Goal: Task Accomplishment & Management: Manage account settings

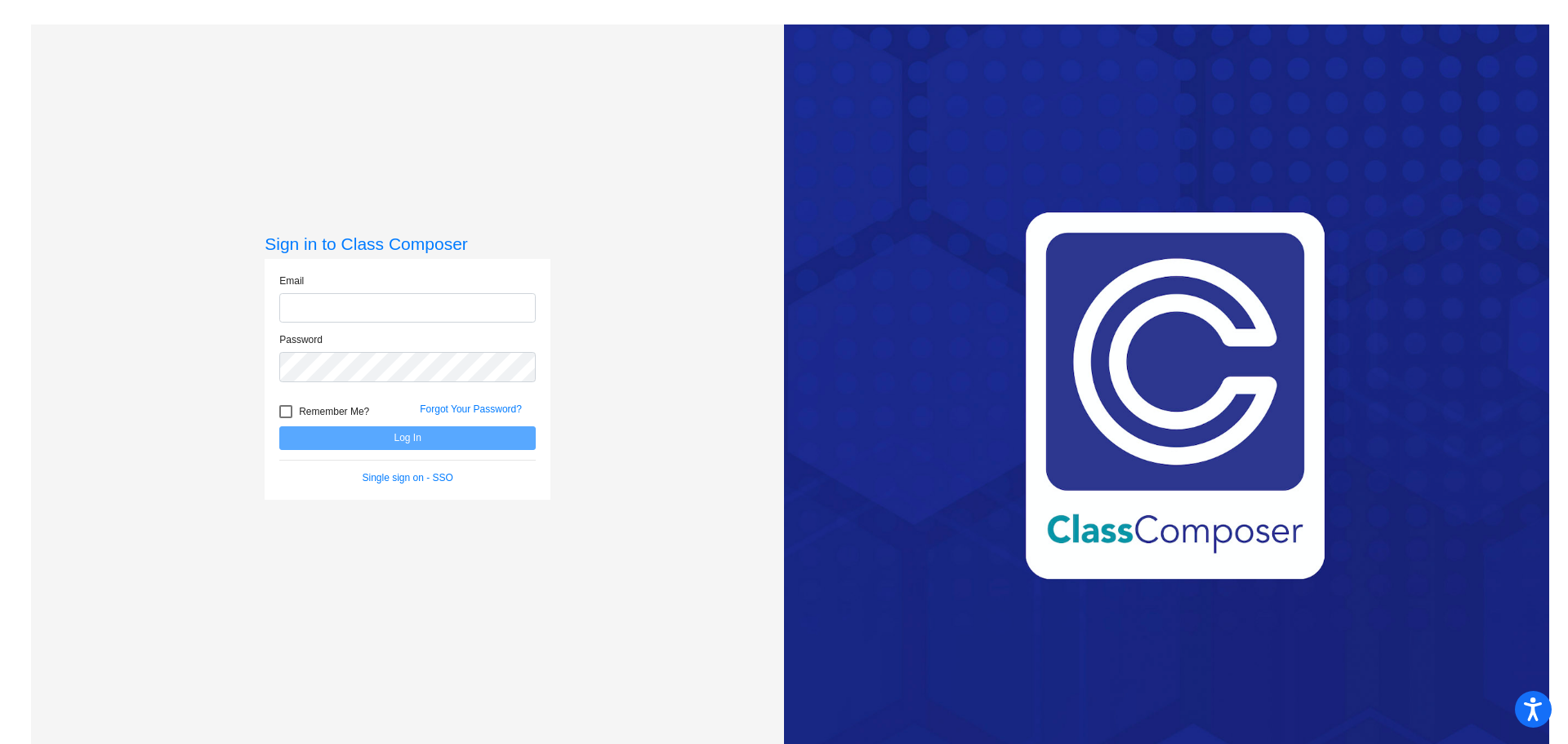
type input "valerie_favrow@lkstevens.wednet.edu"
click at [413, 441] on button "Log In" at bounding box center [407, 439] width 256 height 24
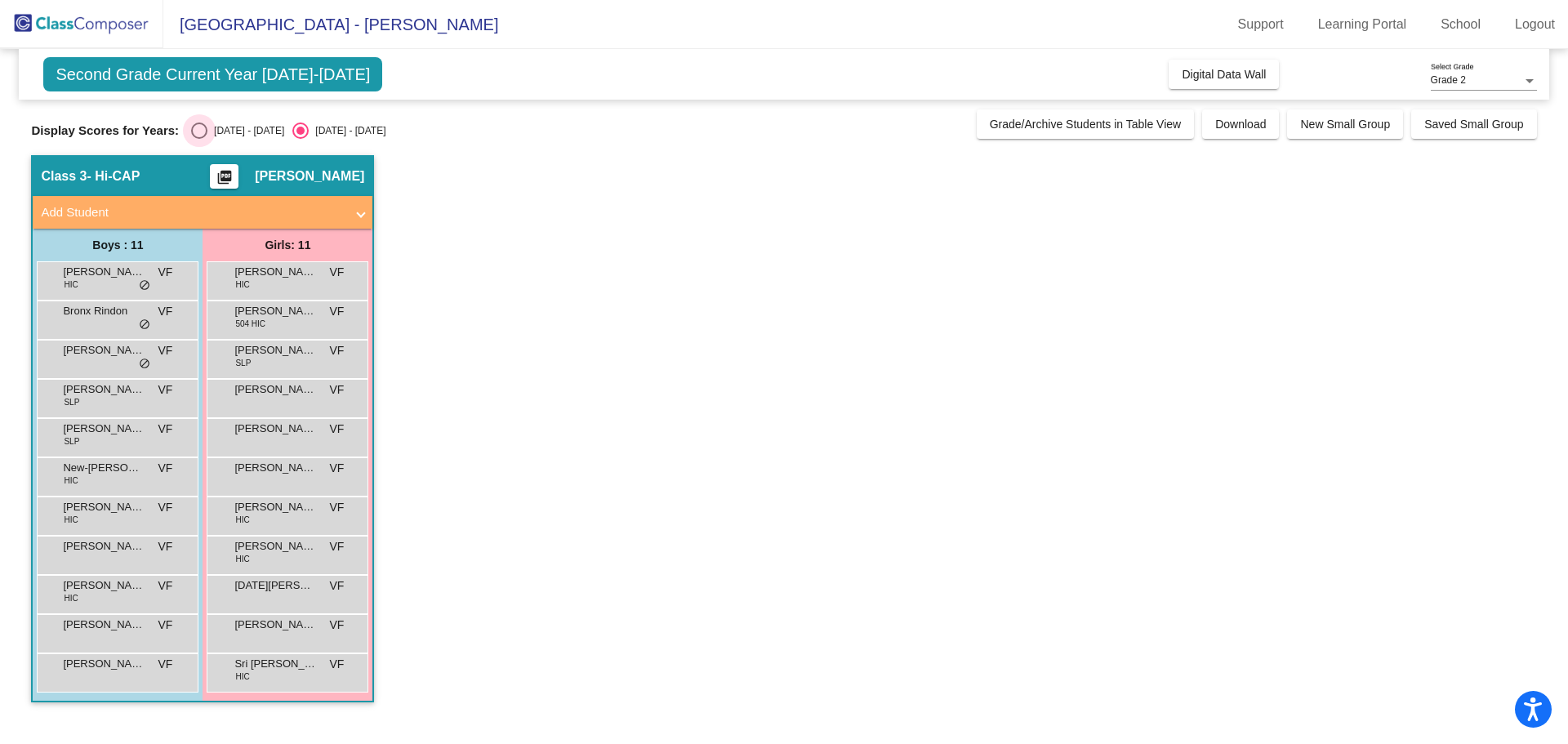
click at [191, 130] on div "Select an option" at bounding box center [200, 130] width 17 height 17
click at [198, 139] on input "2024 - 2025" at bounding box center [198, 139] width 1 height 1
radio input "true"
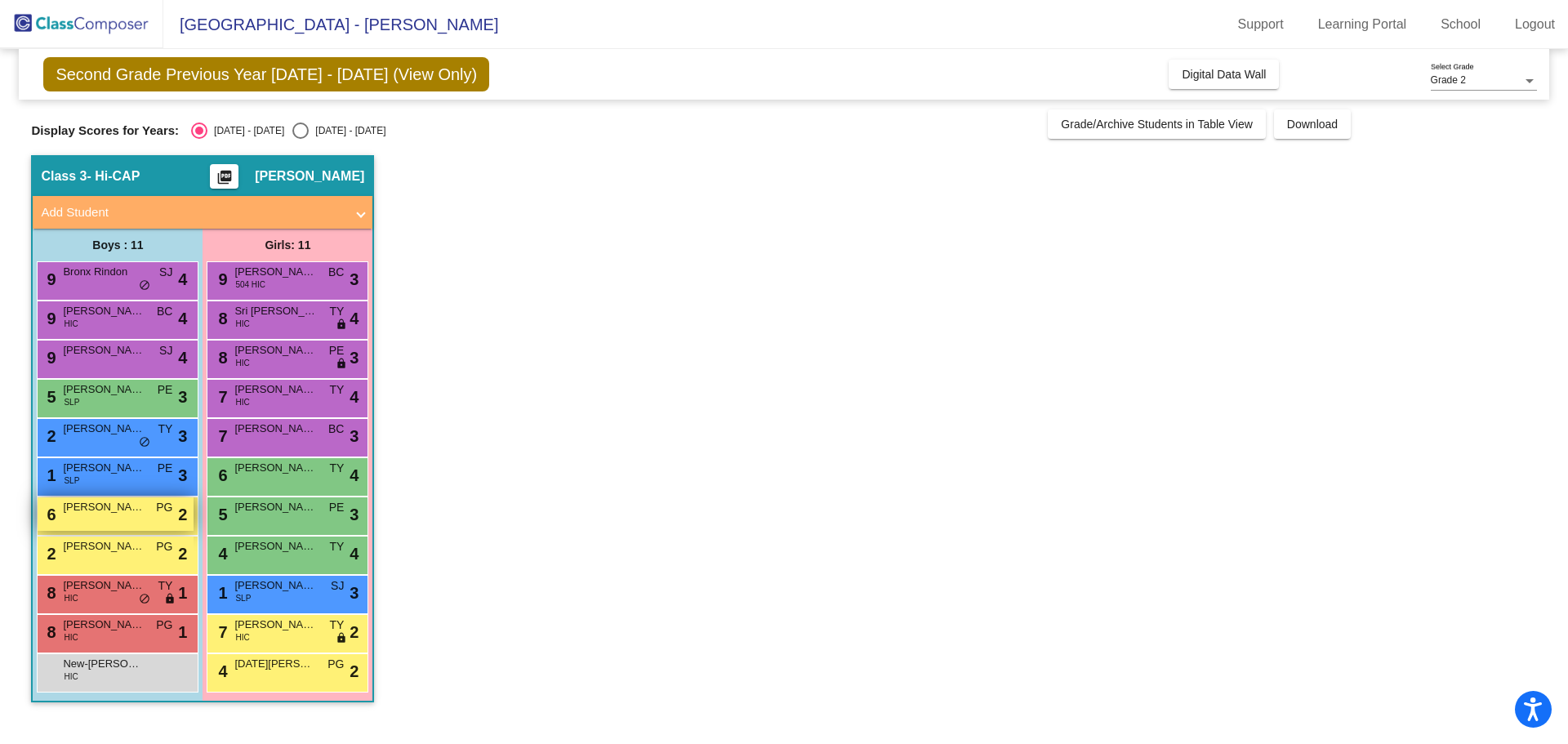
click at [115, 515] on span "Theodore Tunde" at bounding box center [104, 507] width 81 height 17
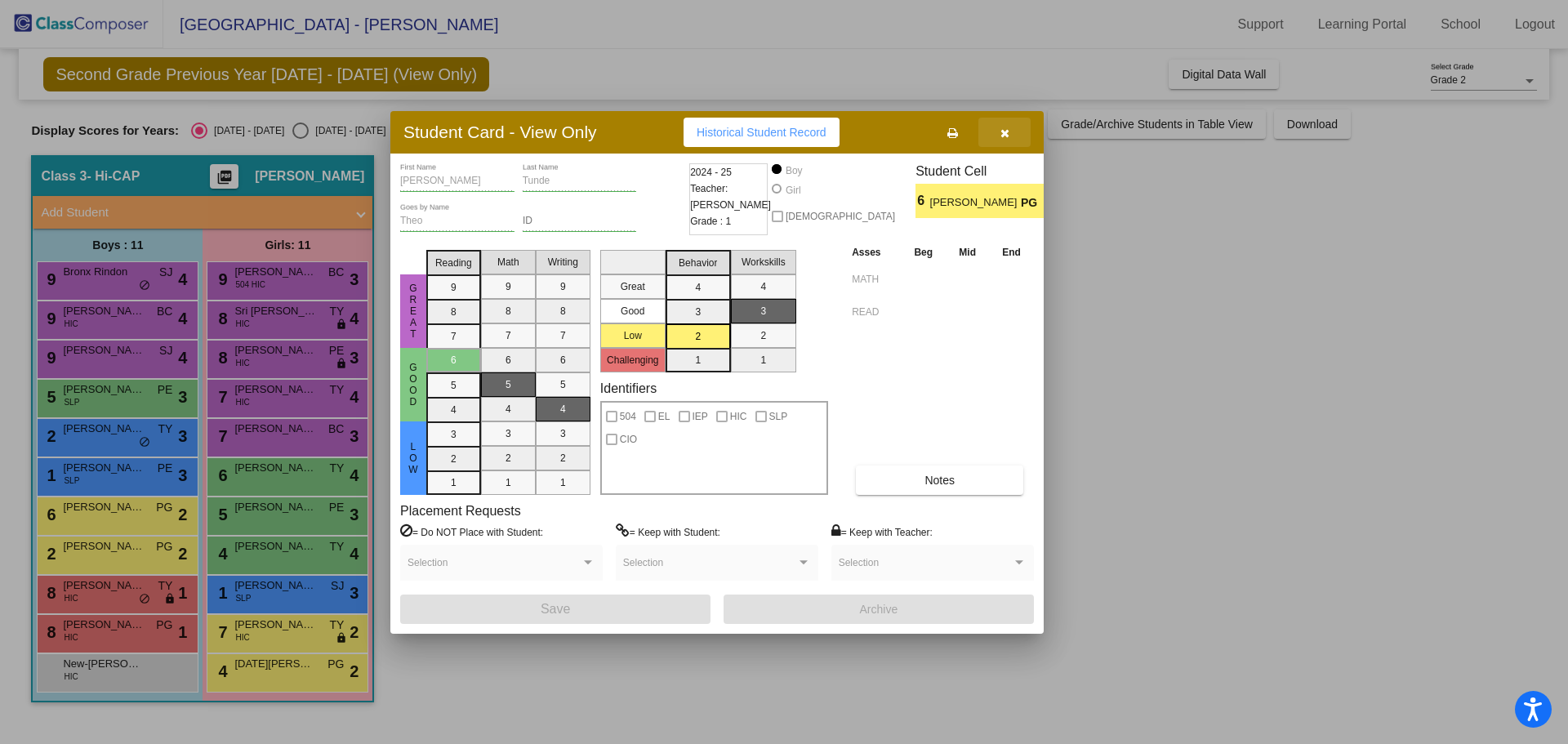
click at [1006, 128] on icon "button" at bounding box center [1005, 133] width 9 height 11
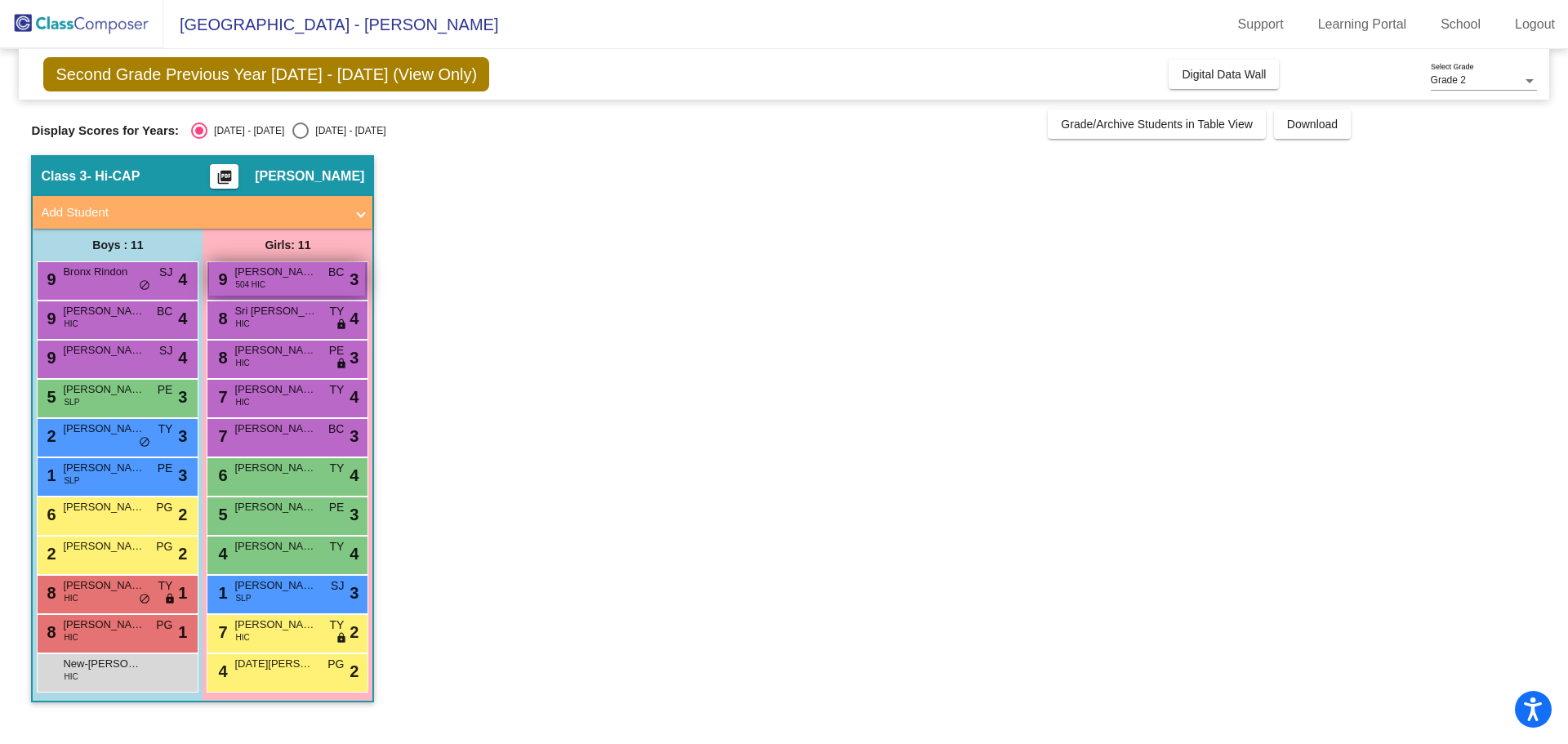
click at [304, 275] on span "Andersen Sullivan" at bounding box center [275, 272] width 81 height 17
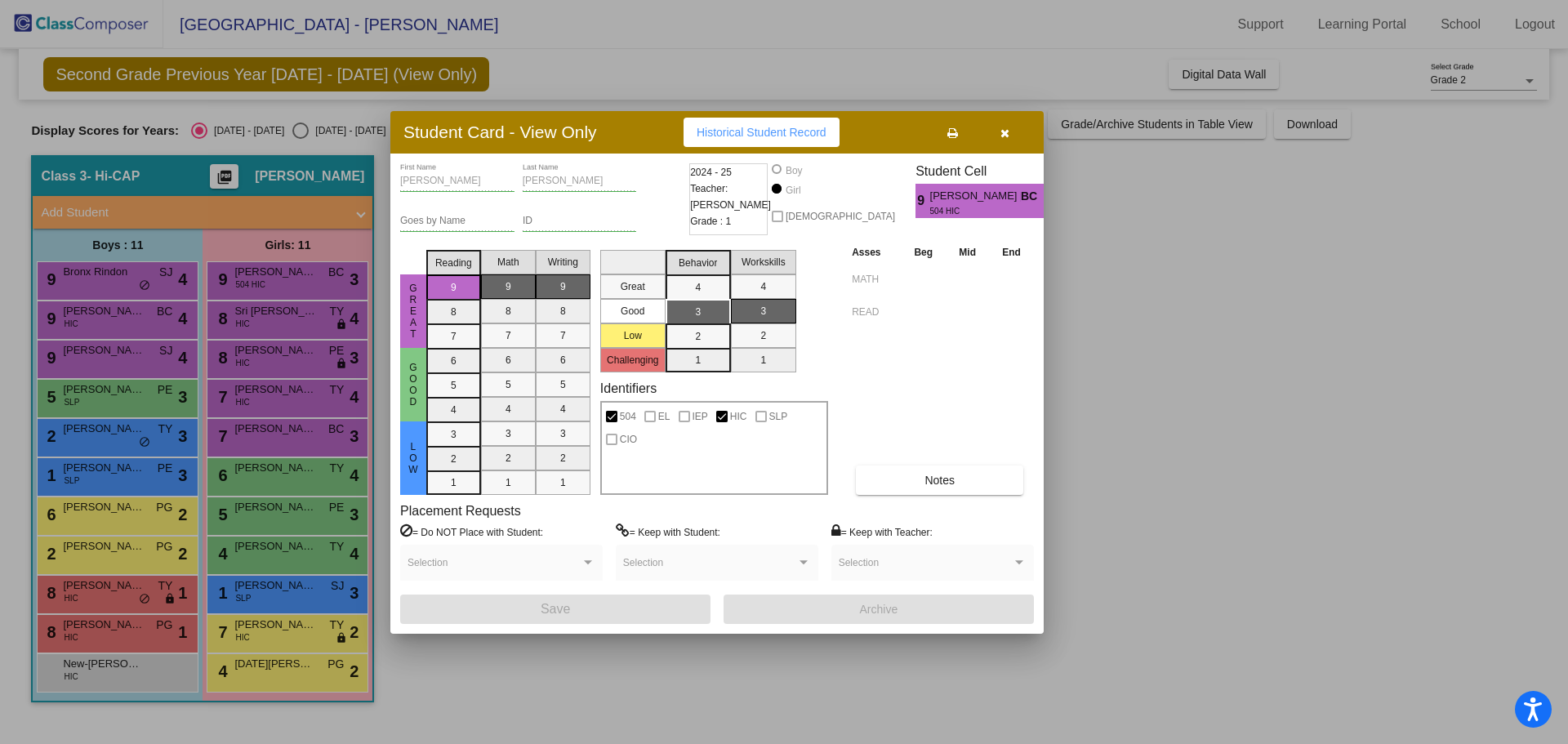
click at [312, 328] on div at bounding box center [784, 372] width 1568 height 744
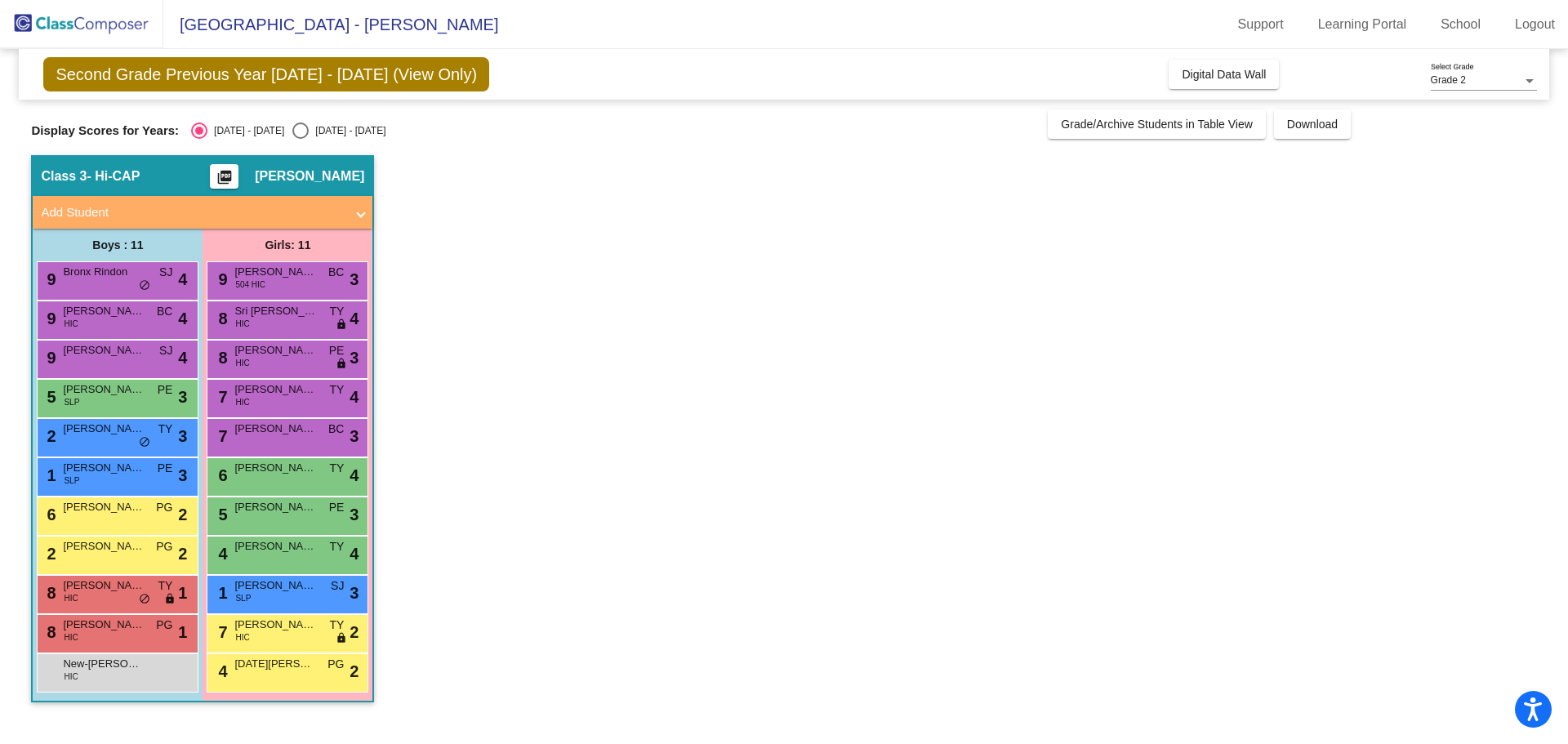
click at [312, 328] on div "8 Sri Nishta Nidamanuri HIC TY lock do_not_disturb_alt 4" at bounding box center [287, 318] width 156 height 33
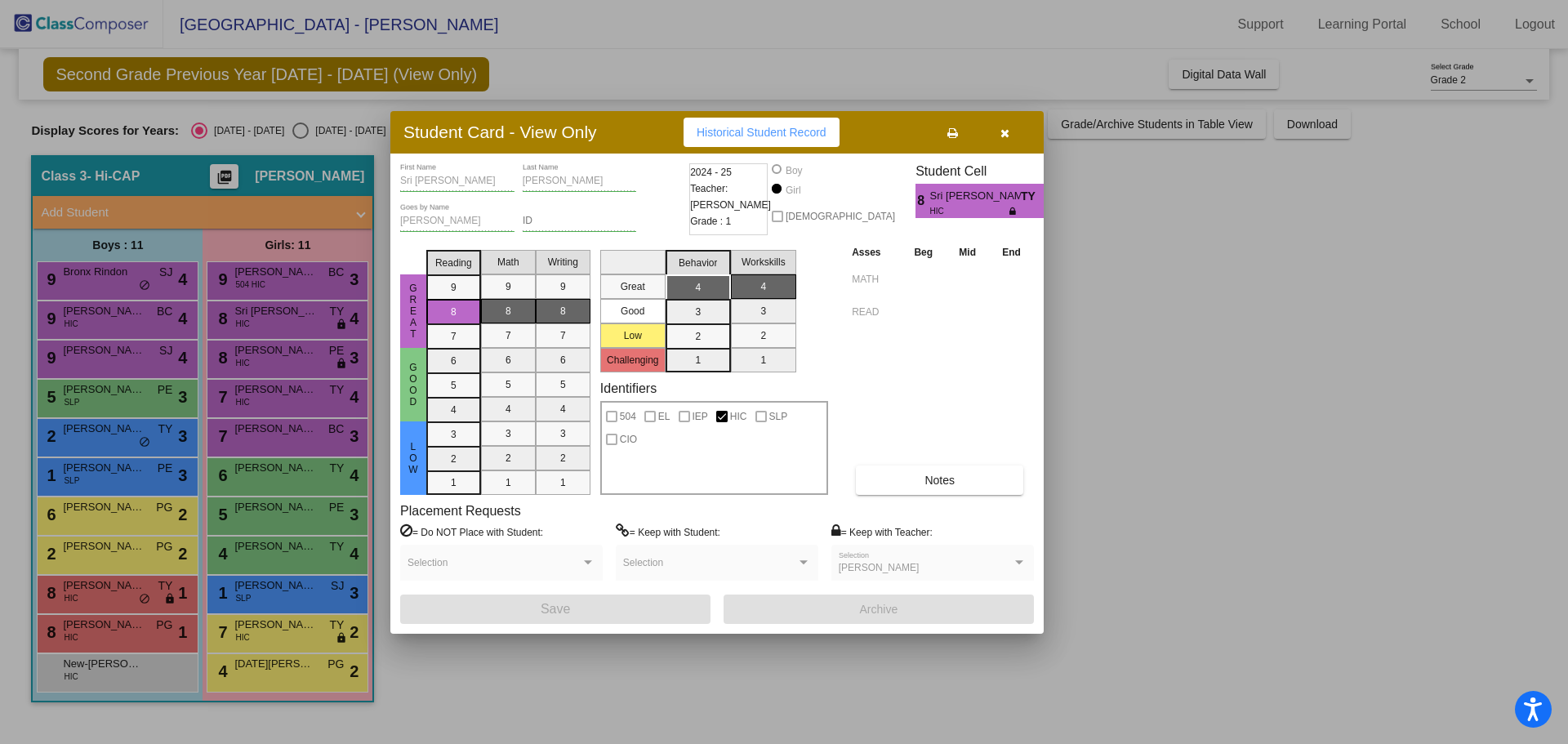
click at [296, 364] on div at bounding box center [784, 372] width 1568 height 744
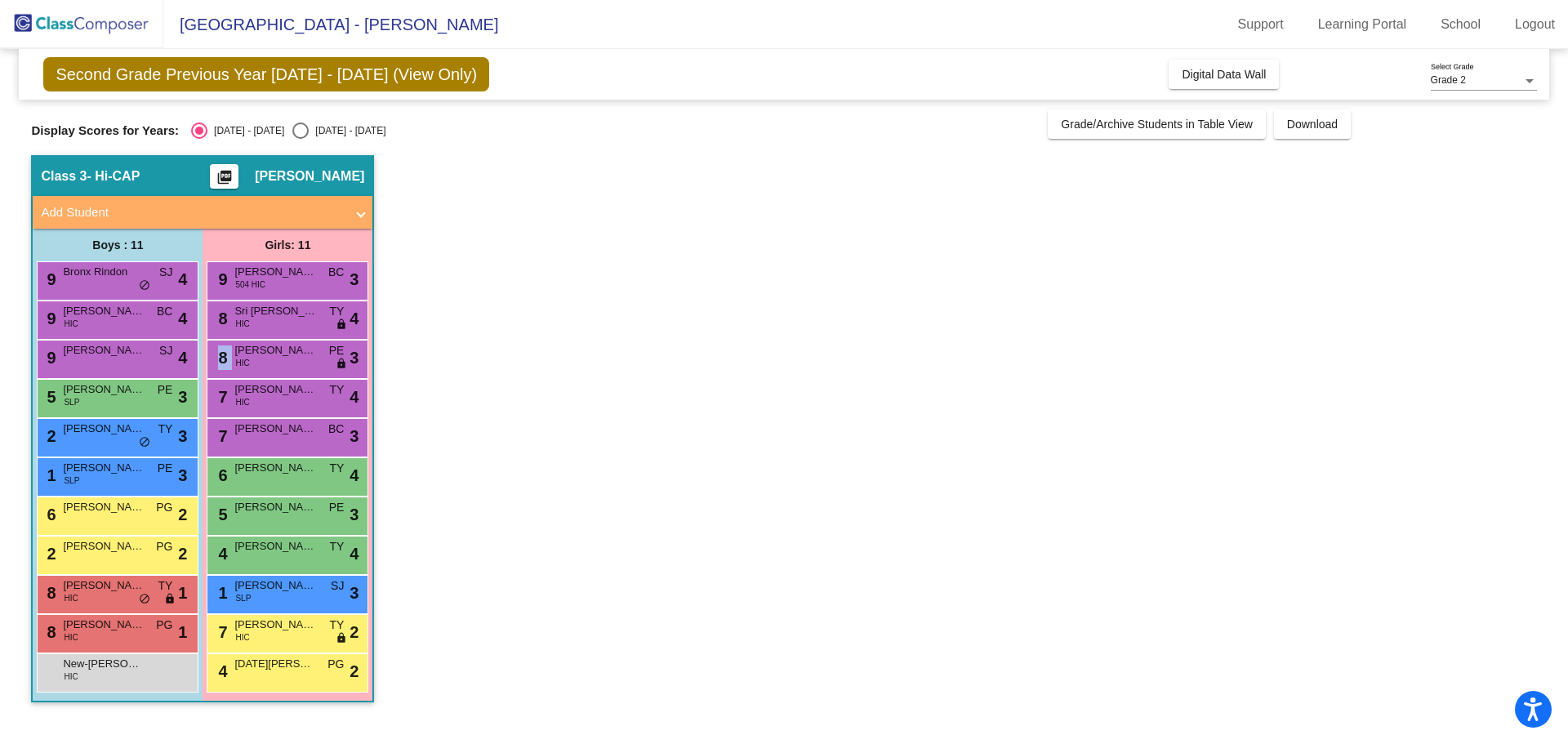
click at [296, 364] on div "8 Monvikruthi Kadiri HIC PE lock do_not_disturb_alt 3" at bounding box center [287, 357] width 156 height 33
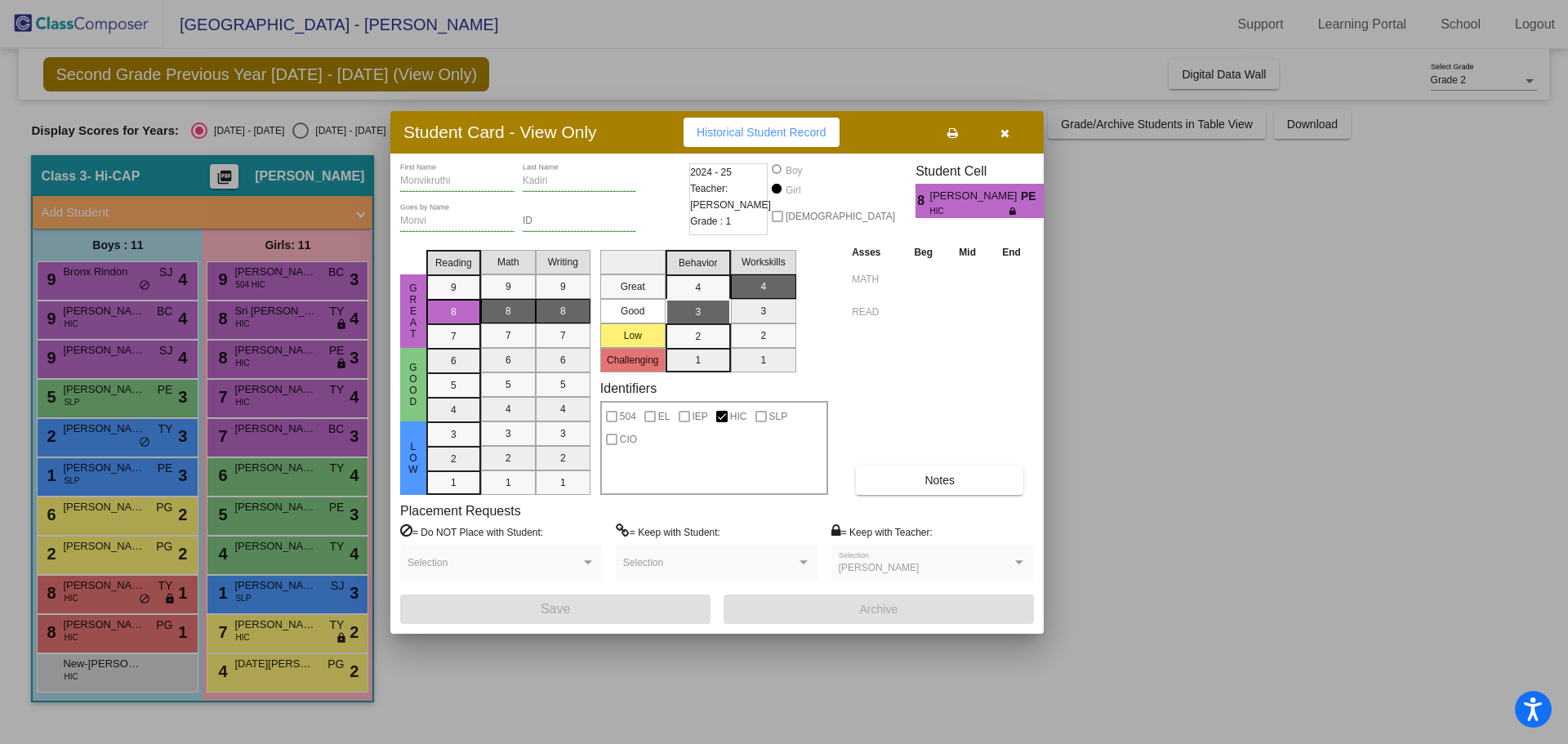
click at [298, 395] on div at bounding box center [784, 372] width 1568 height 744
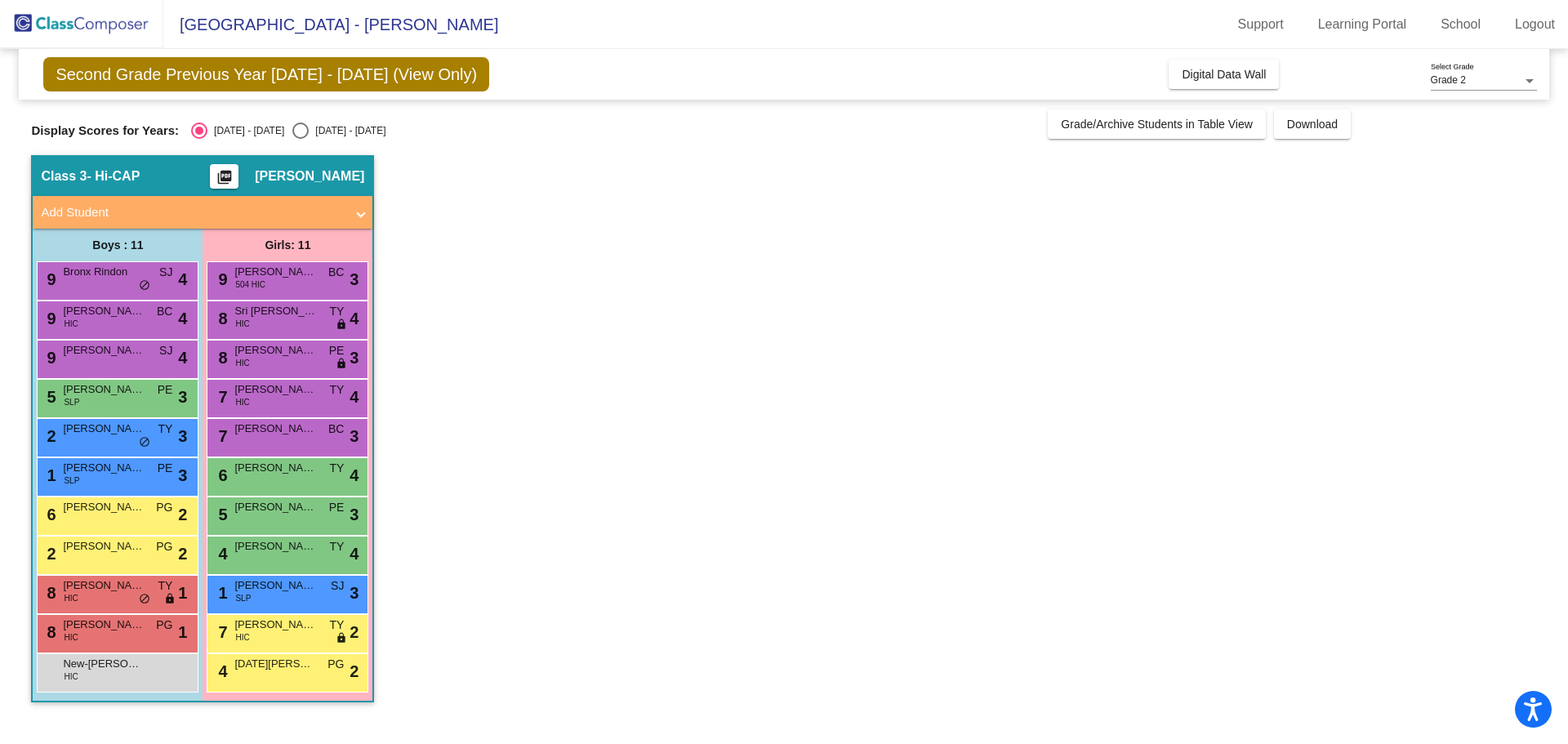
click at [298, 395] on span "[PERSON_NAME]" at bounding box center [275, 390] width 81 height 17
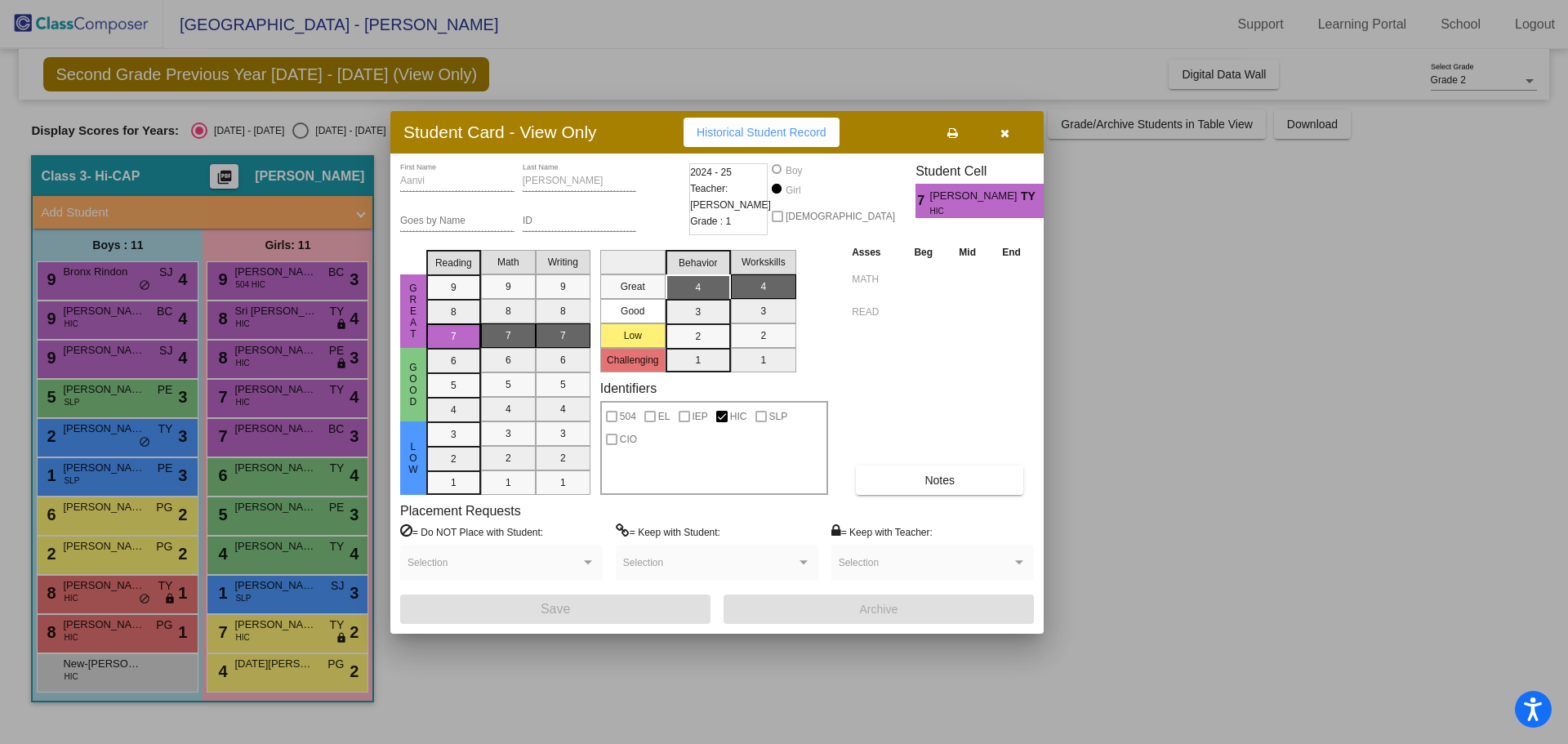
click at [290, 445] on div at bounding box center [784, 372] width 1568 height 744
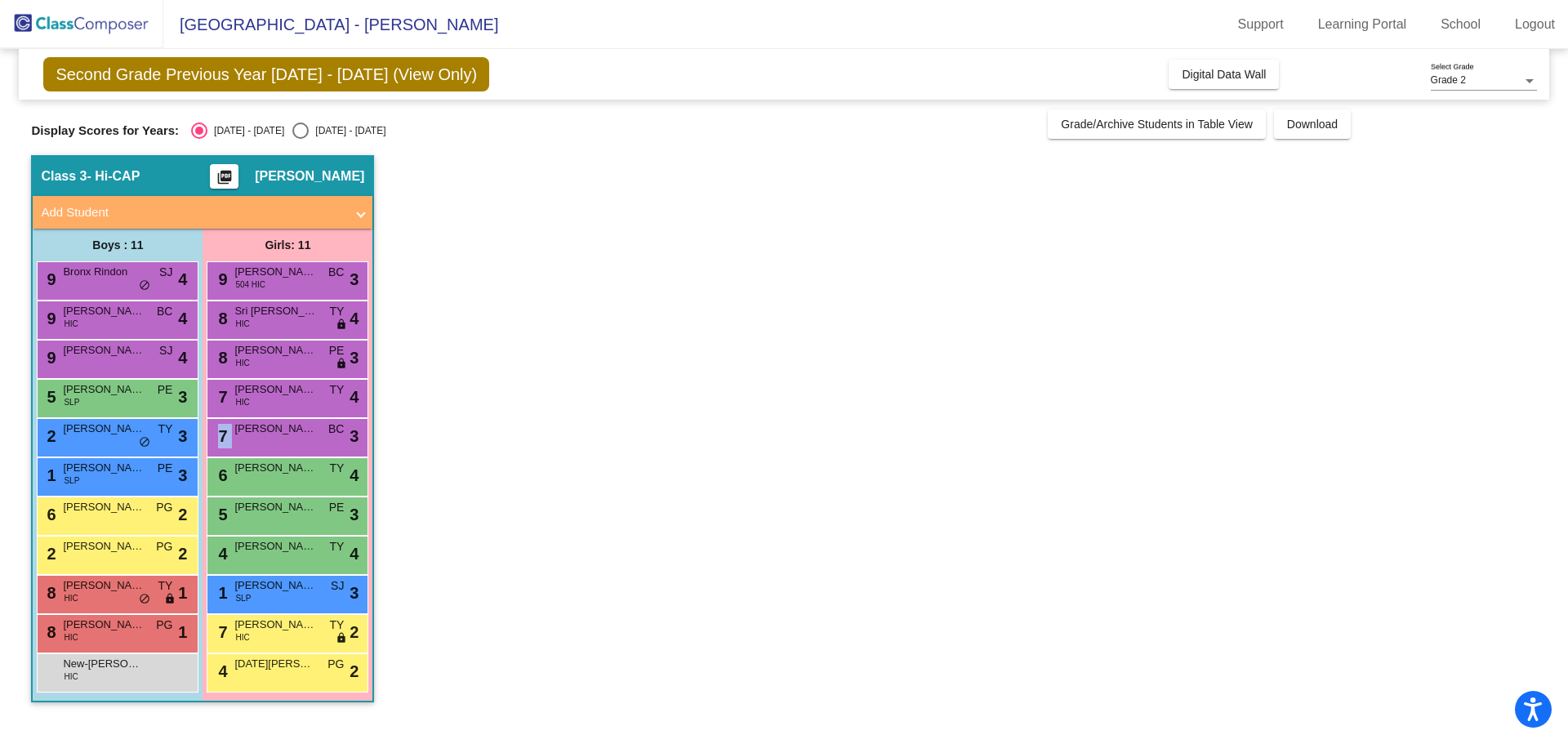
click at [290, 445] on div "7 Chloe Najmulski BC lock do_not_disturb_alt 3" at bounding box center [287, 436] width 156 height 33
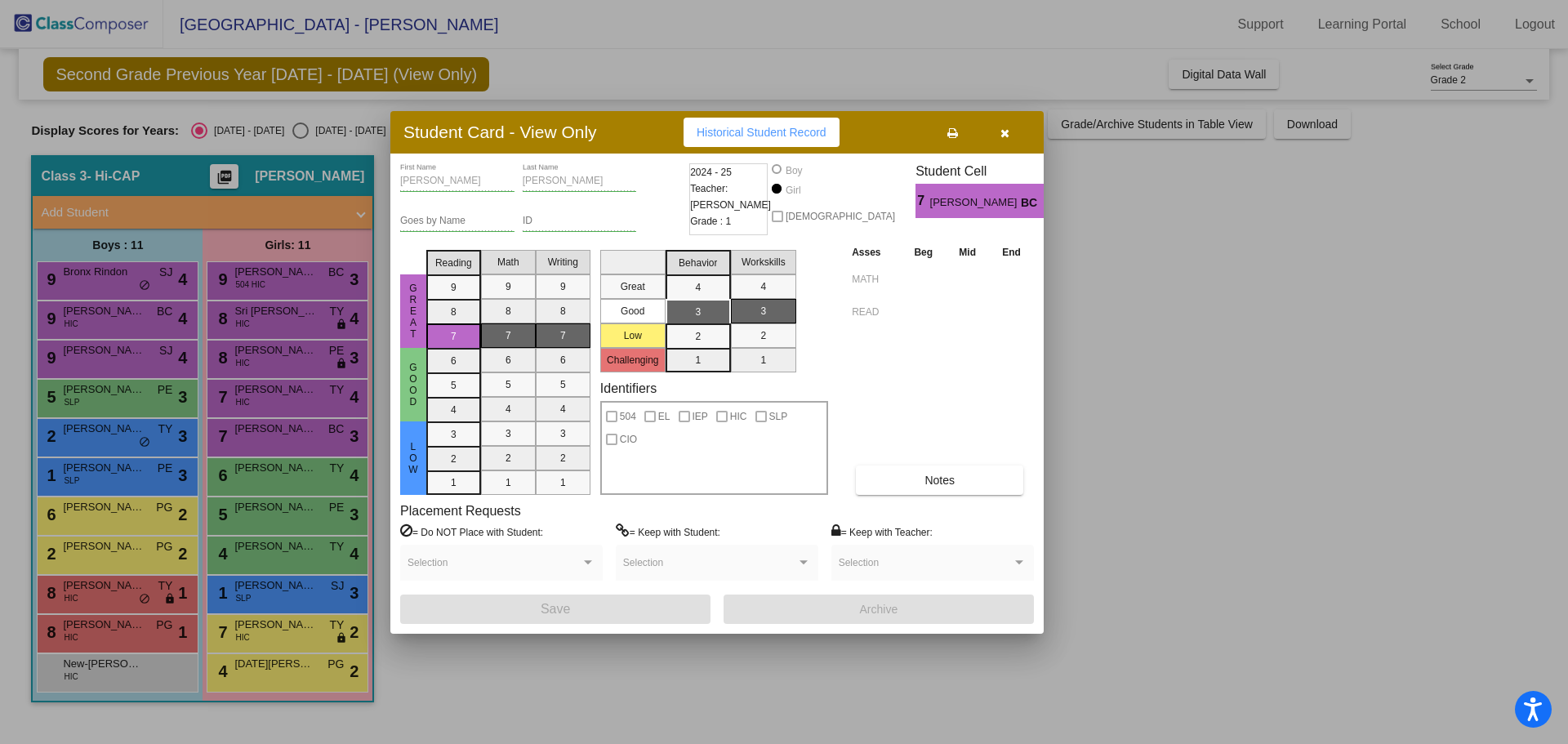
click at [296, 489] on div at bounding box center [784, 372] width 1568 height 744
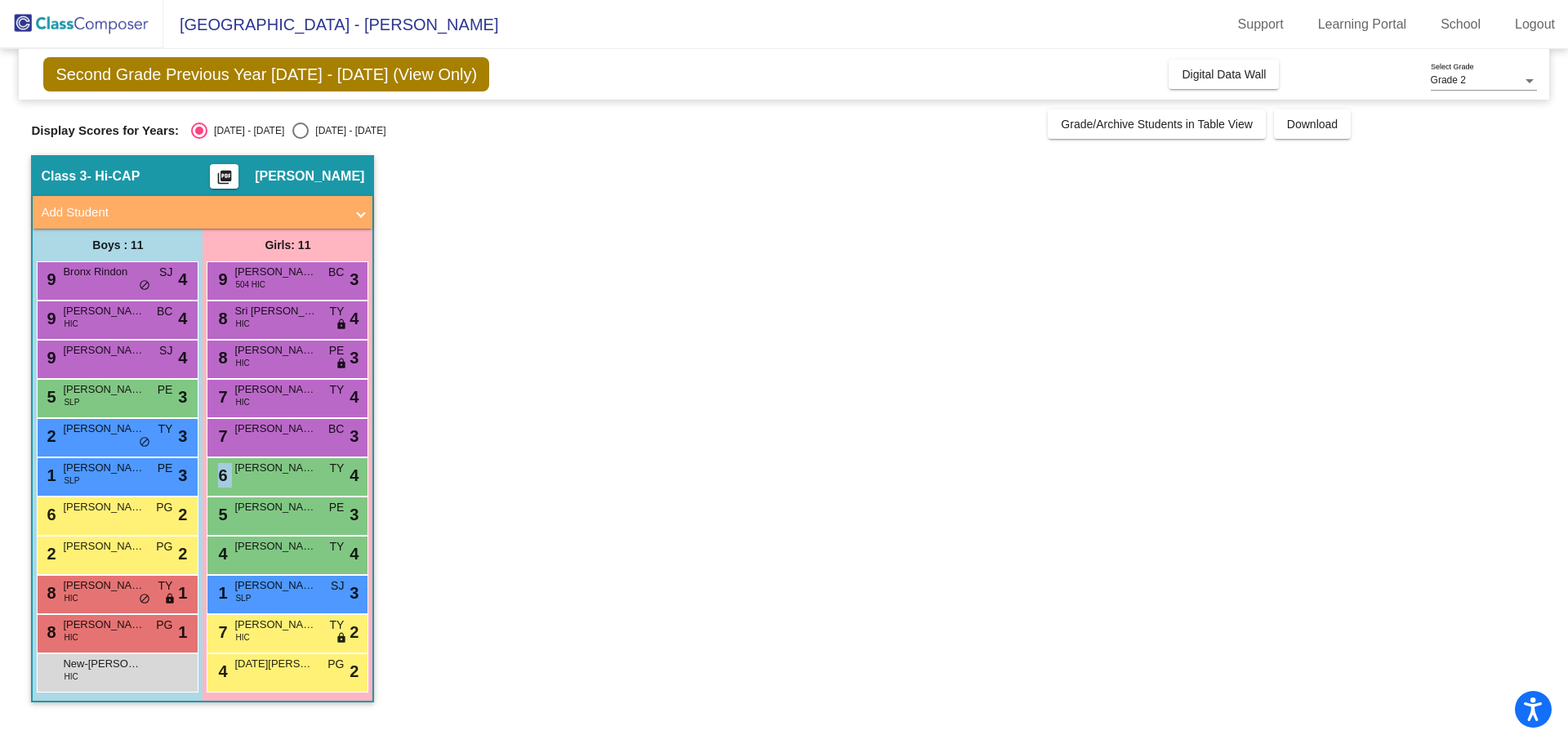
click at [296, 489] on div "6 Diana Hughey TY lock do_not_disturb_alt 4" at bounding box center [287, 475] width 156 height 33
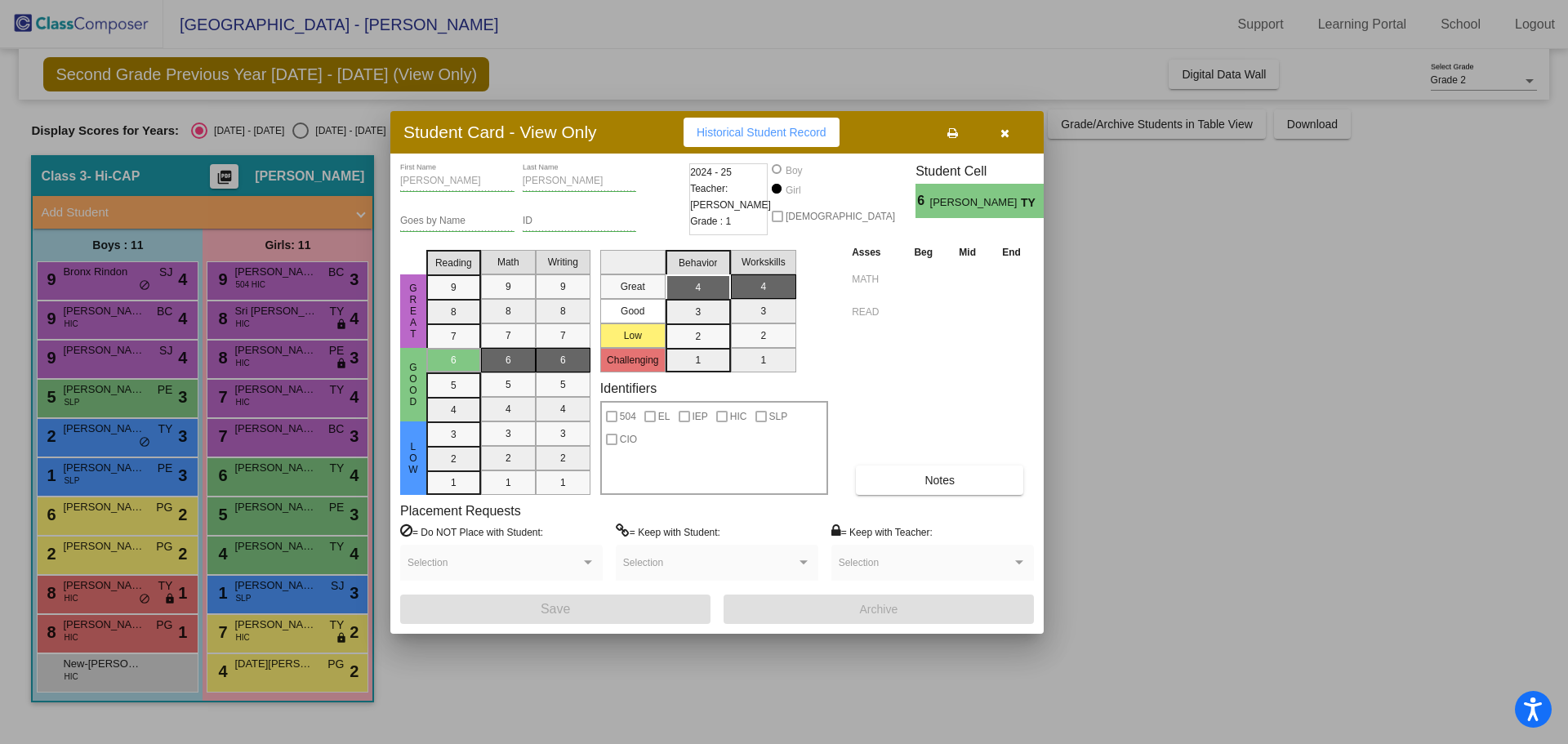
click at [298, 521] on div at bounding box center [784, 372] width 1568 height 744
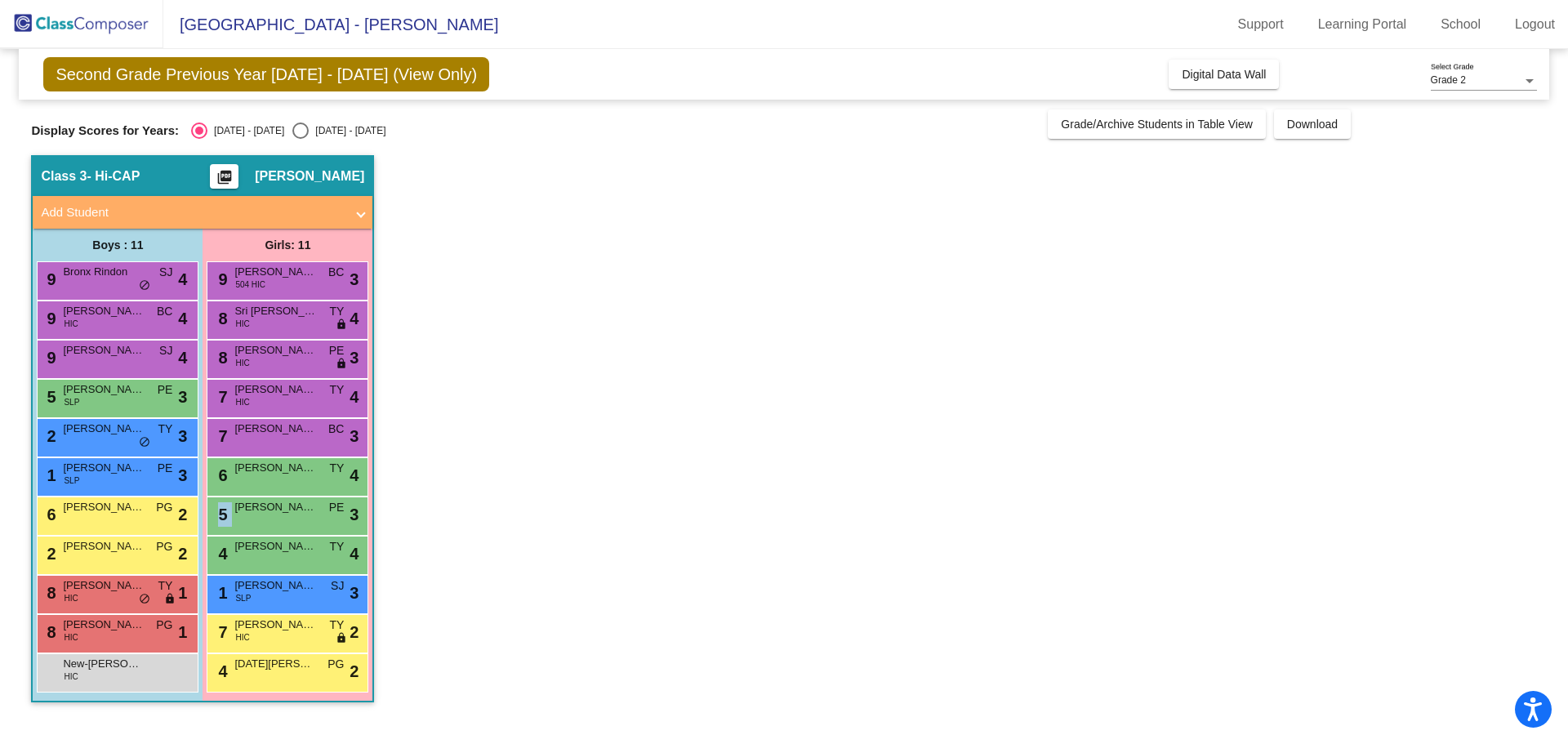
click at [298, 521] on div "5 Sangeen Baloch PE lock do_not_disturb_alt 3" at bounding box center [287, 515] width 156 height 33
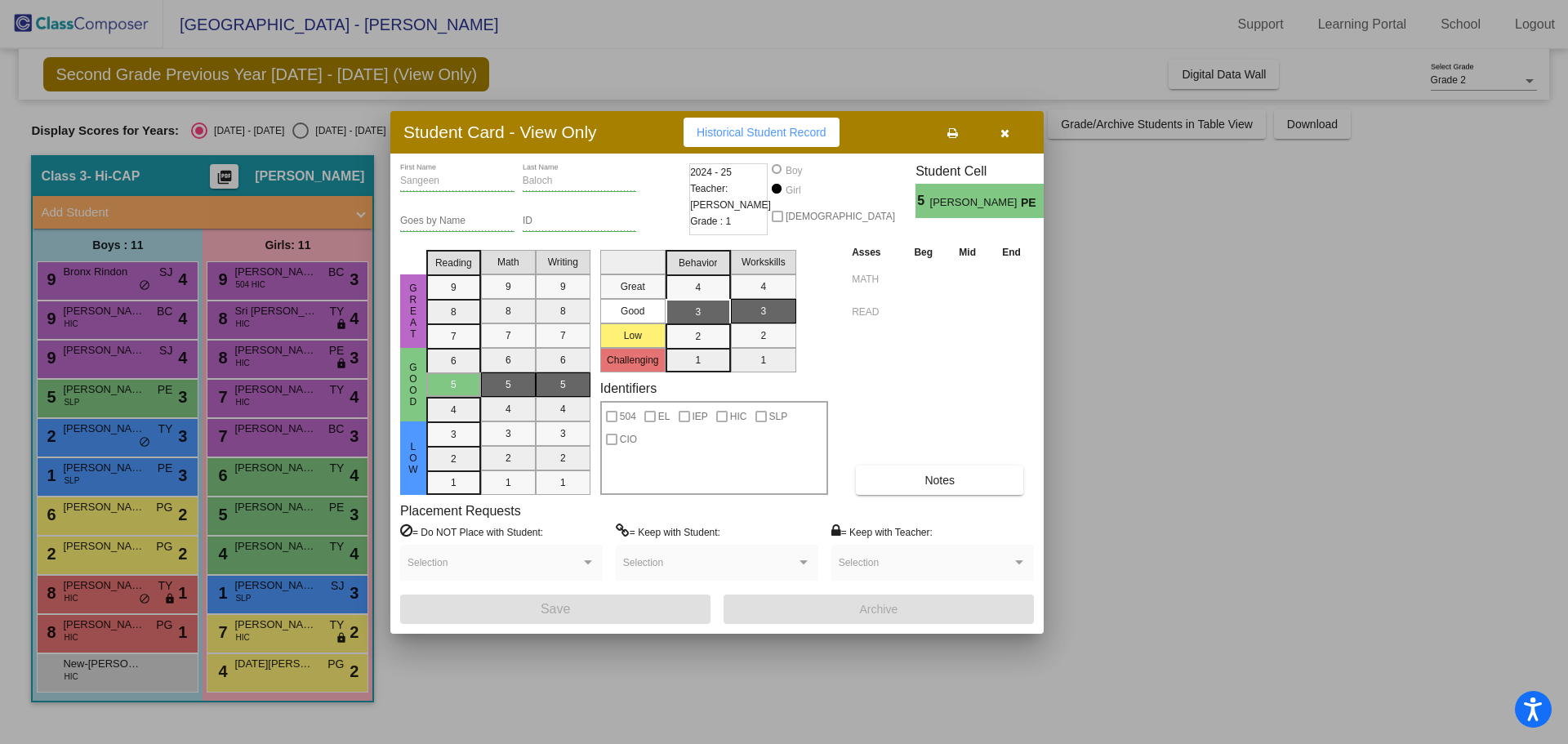
click at [295, 557] on div at bounding box center [784, 372] width 1568 height 744
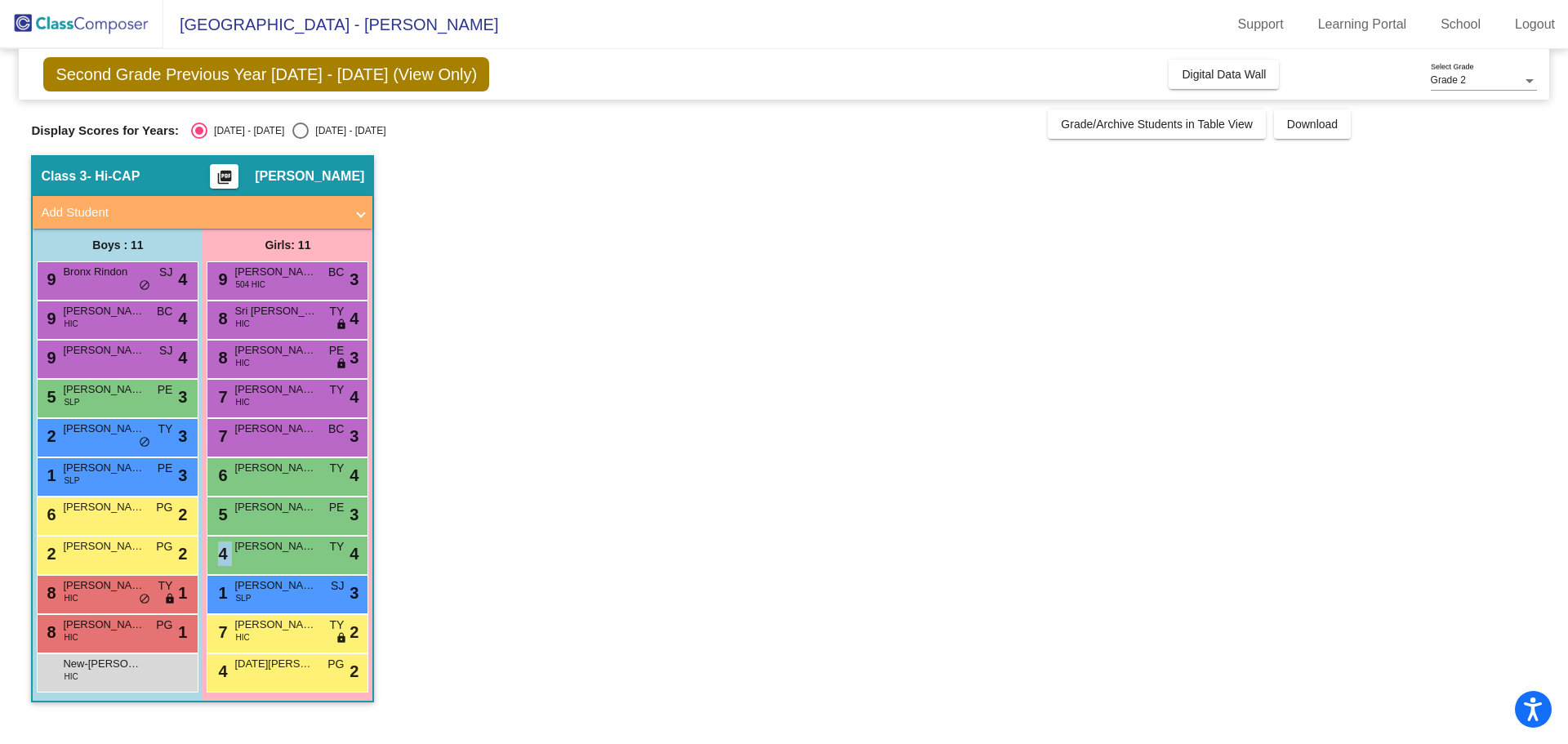
click at [295, 557] on div "4 Esma Bezdrob TY lock do_not_disturb_alt 4" at bounding box center [287, 553] width 156 height 33
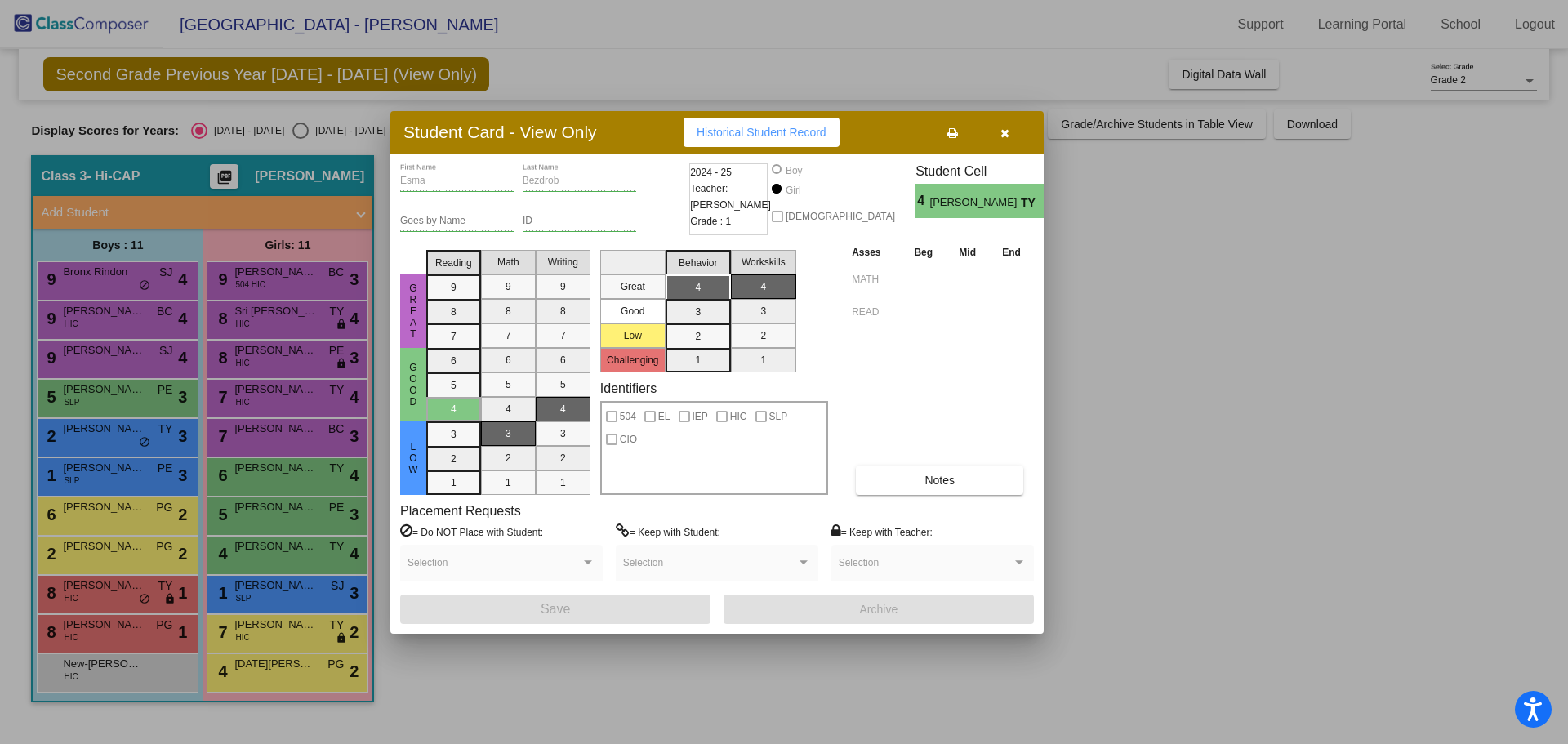
click at [295, 596] on div at bounding box center [784, 372] width 1568 height 744
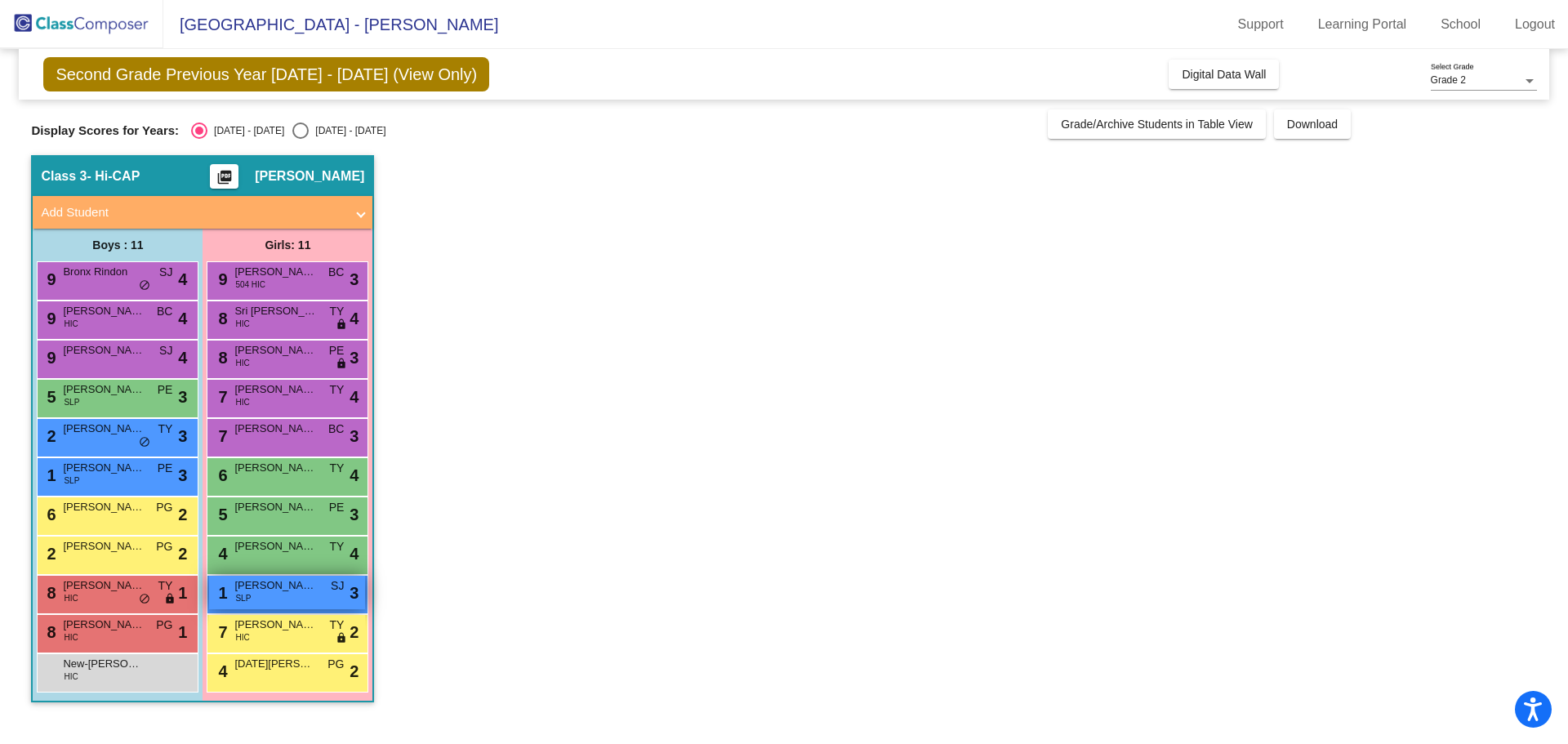
click at [294, 596] on div "1 Briella Talbott-Ragsdale SLP SJ lock do_not_disturb_alt 3" at bounding box center [287, 592] width 156 height 33
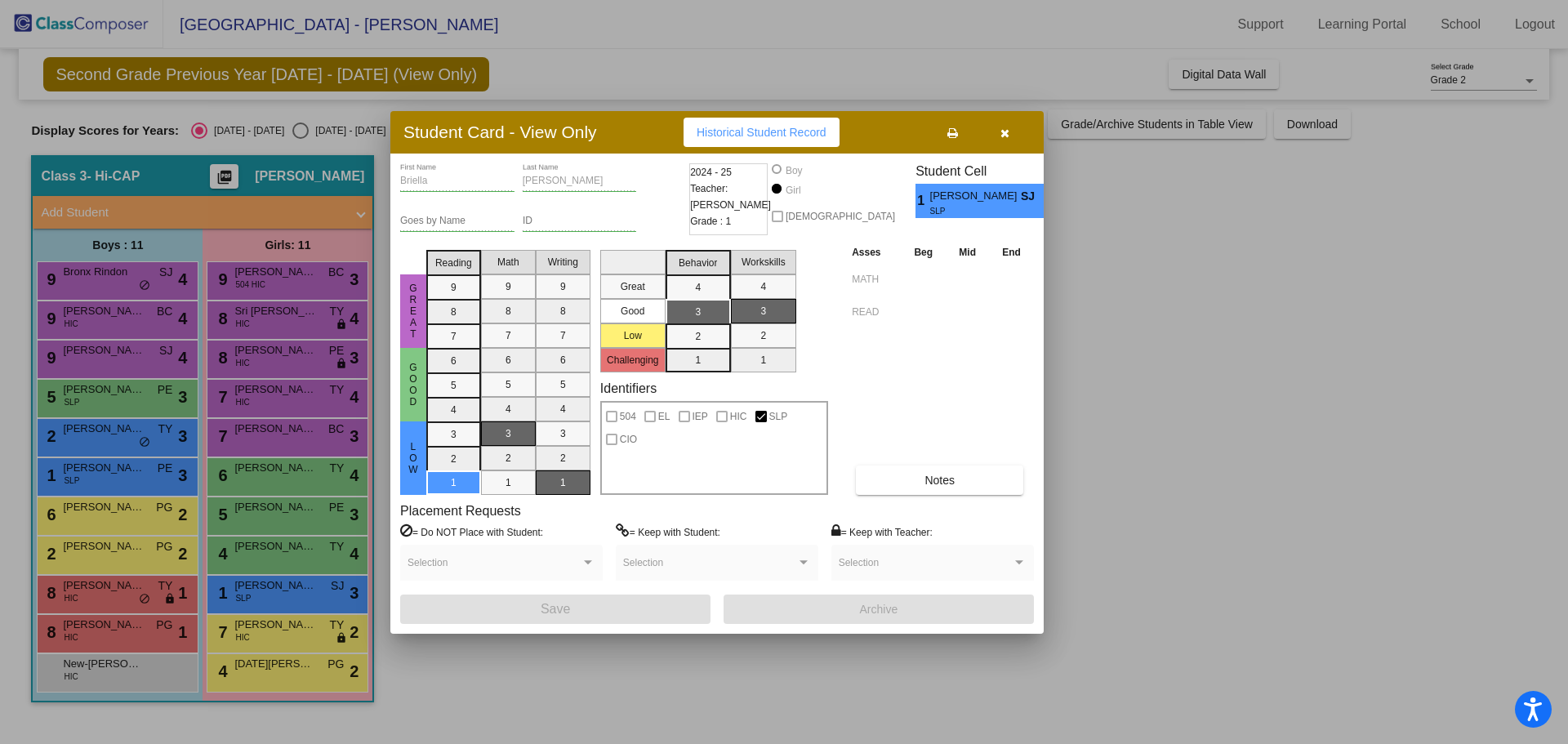
click at [293, 635] on div at bounding box center [784, 372] width 1568 height 744
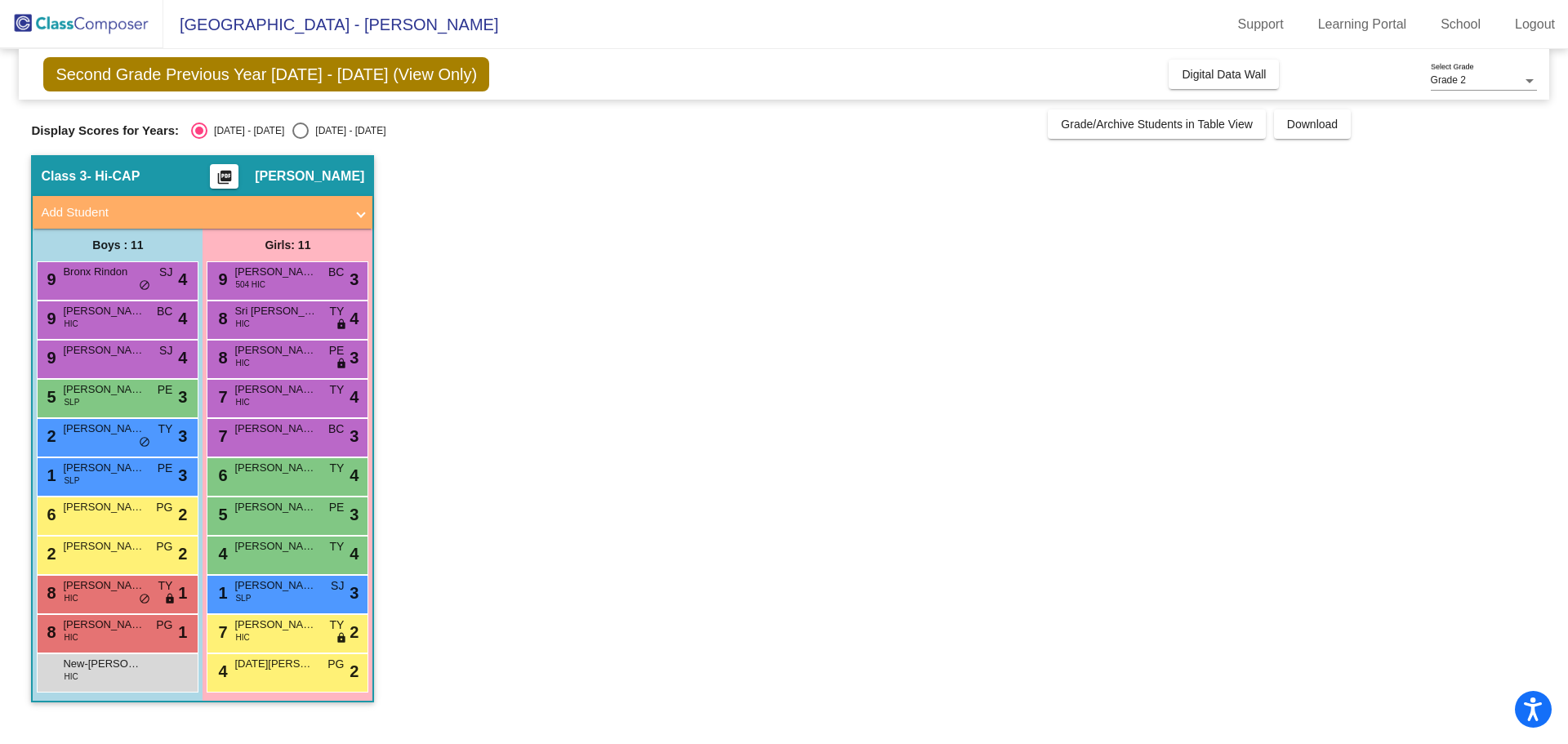
click at [293, 635] on div "7 Lavinia Contini HIC TY lock do_not_disturb_alt 2" at bounding box center [287, 632] width 156 height 33
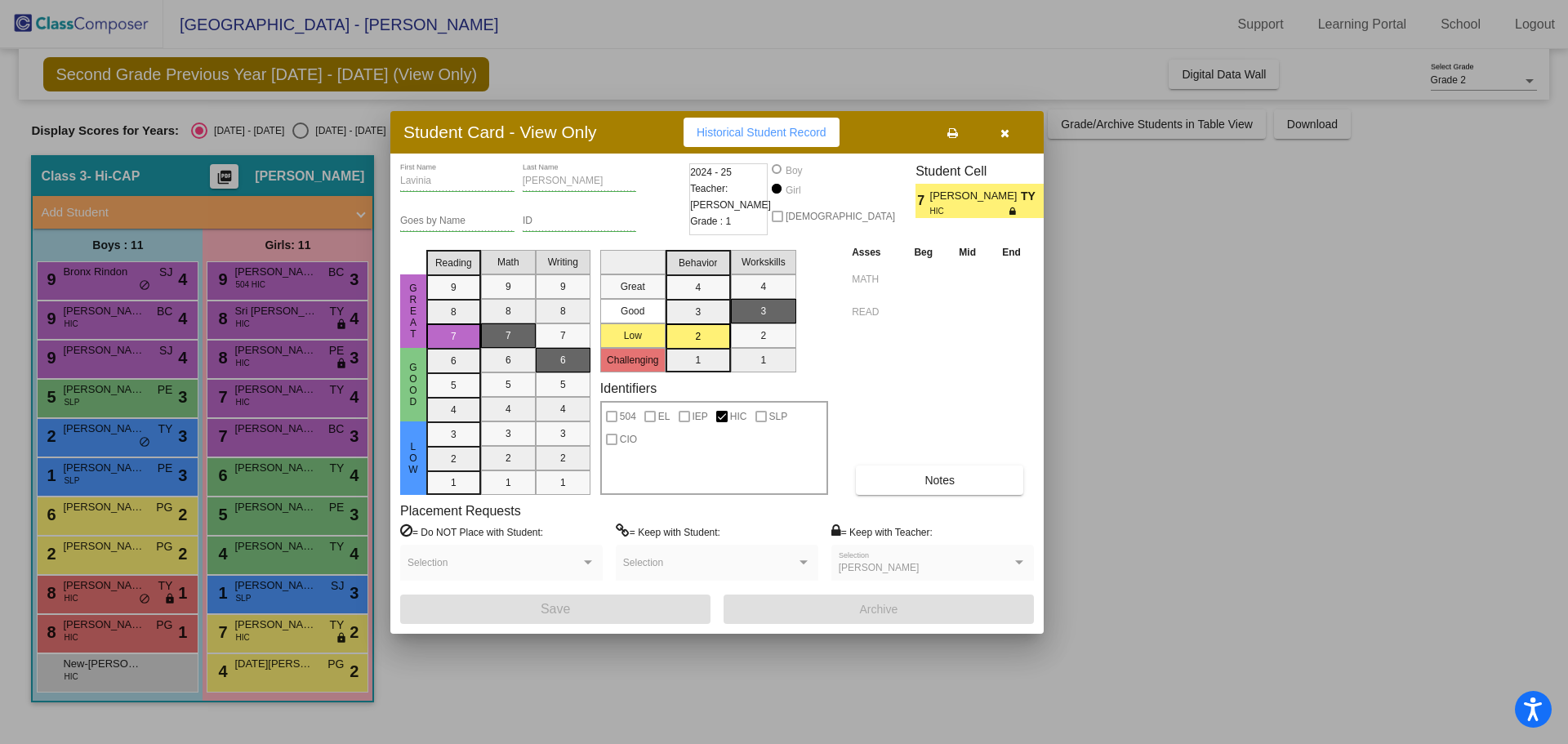
click at [290, 670] on div at bounding box center [784, 372] width 1568 height 744
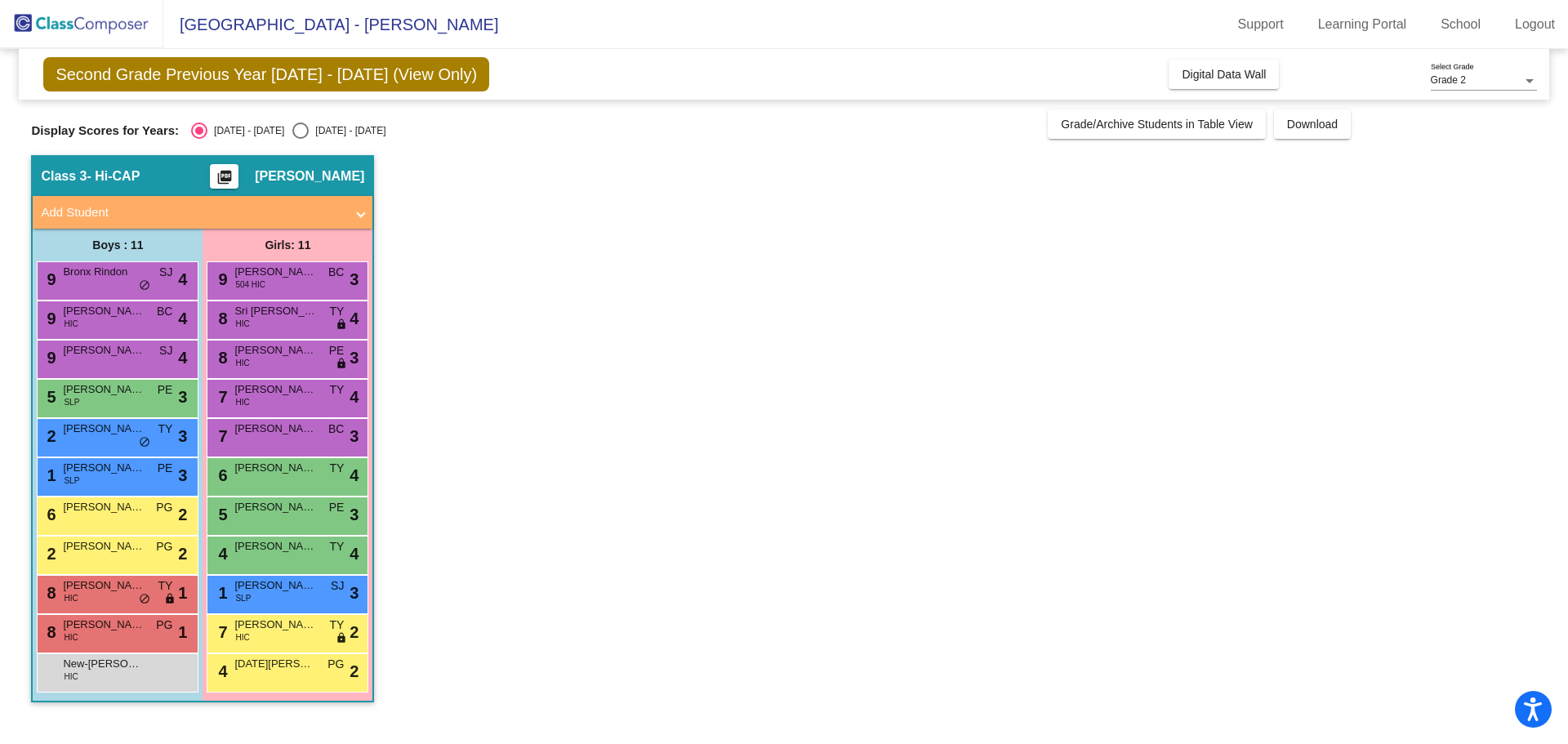
click at [290, 670] on span "[DATE][PERSON_NAME]" at bounding box center [275, 664] width 81 height 17
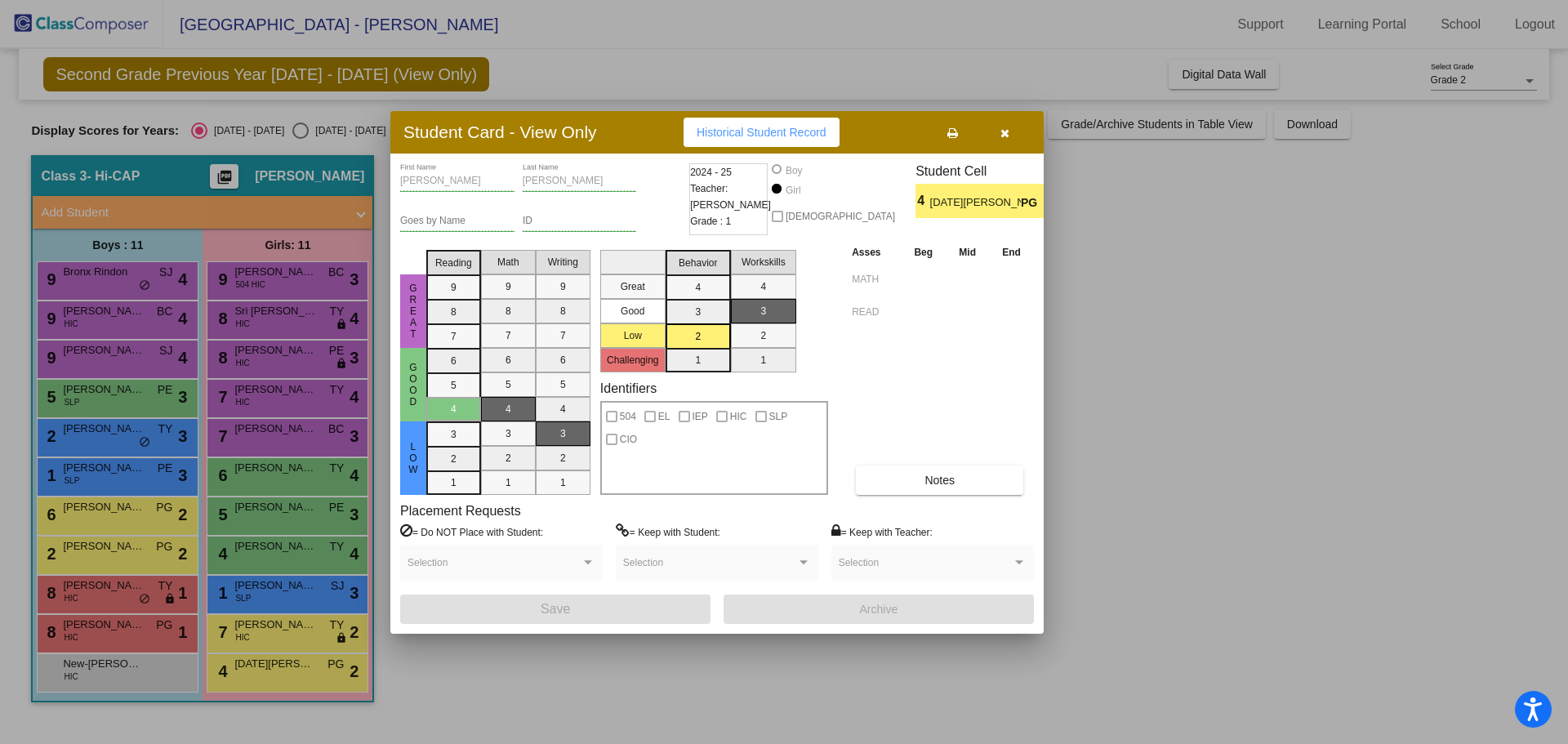
click at [99, 639] on div at bounding box center [784, 372] width 1568 height 744
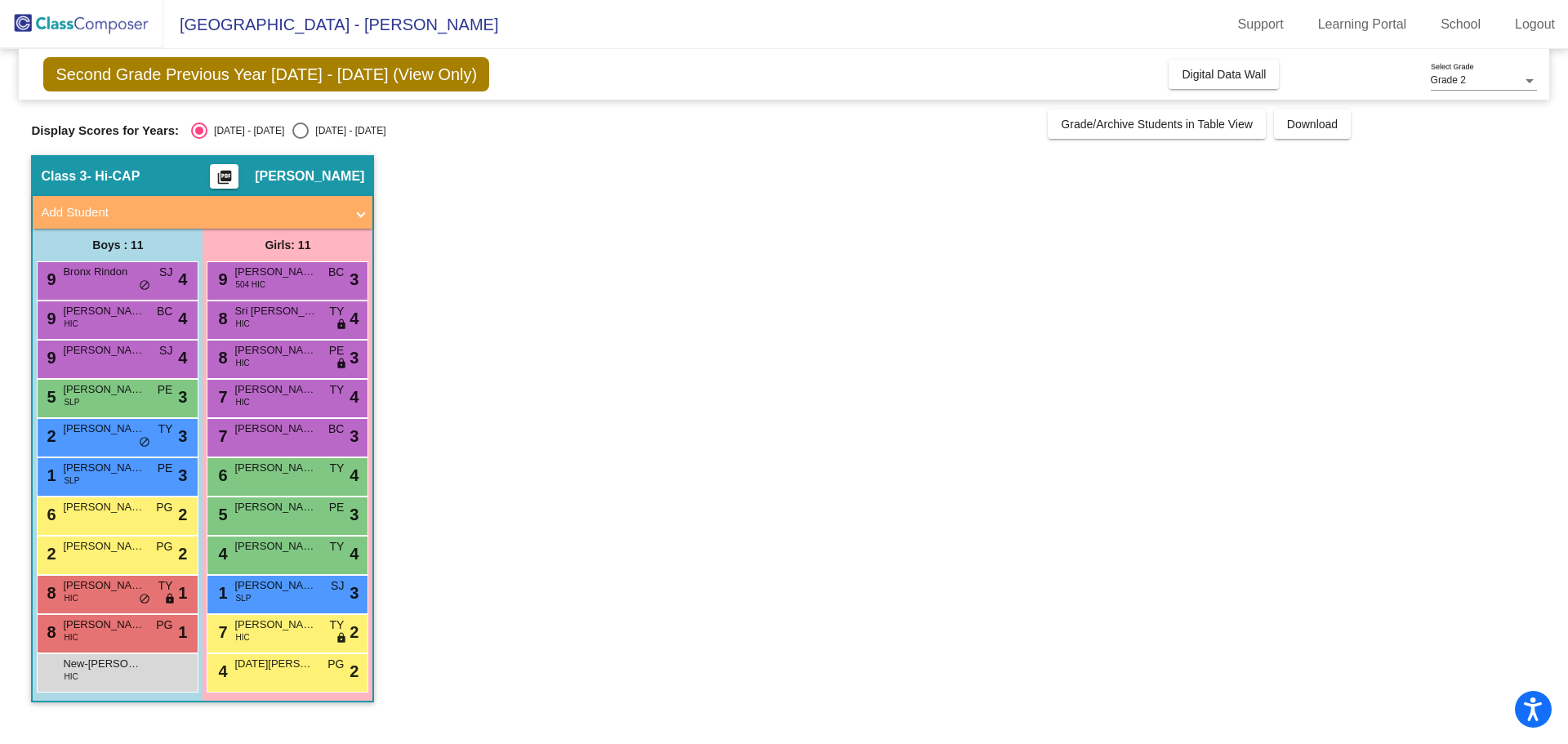
click at [99, 639] on div "8 Robert Mensah HIC PG lock do_not_disturb_alt 1" at bounding box center [116, 632] width 156 height 33
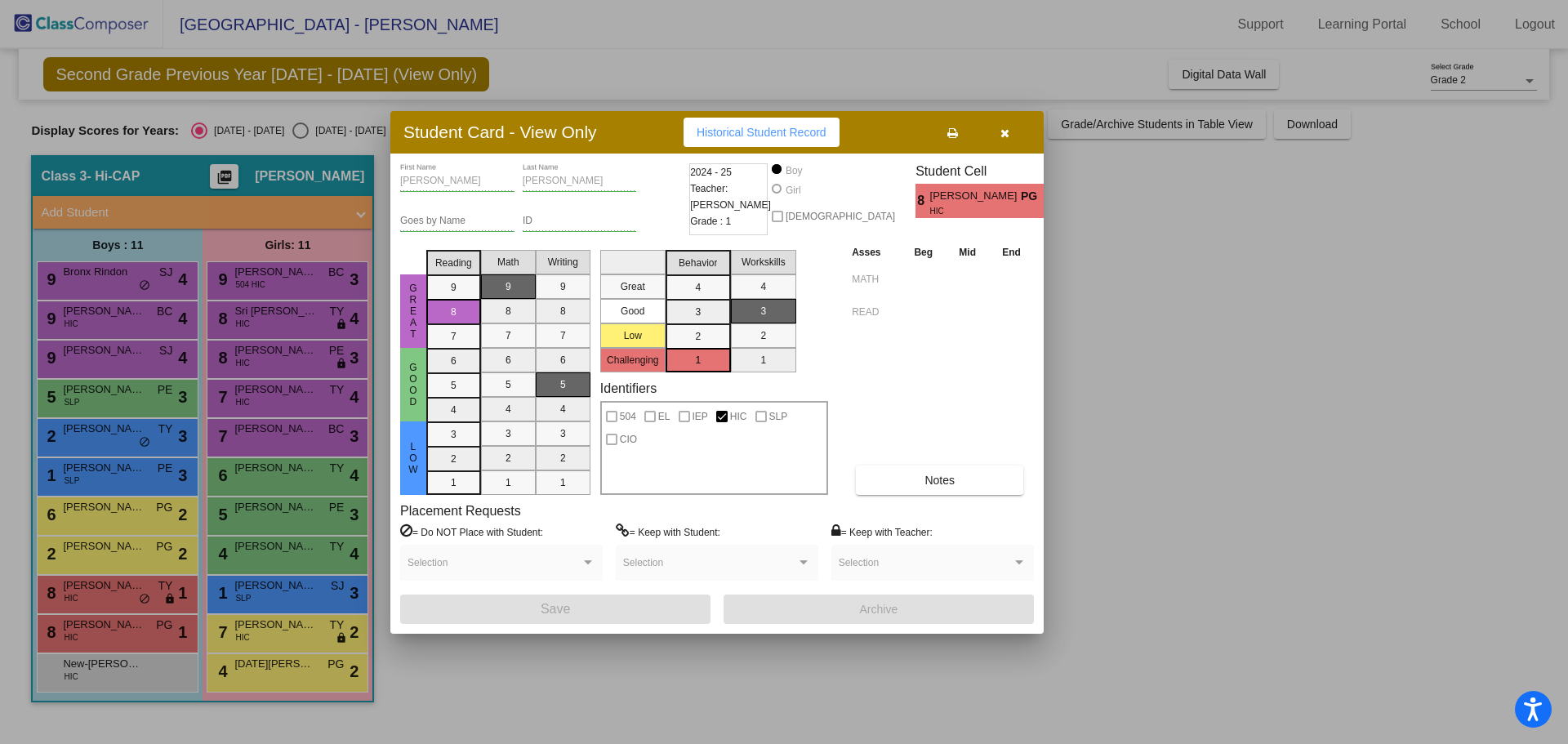
click at [108, 595] on div at bounding box center [784, 372] width 1568 height 744
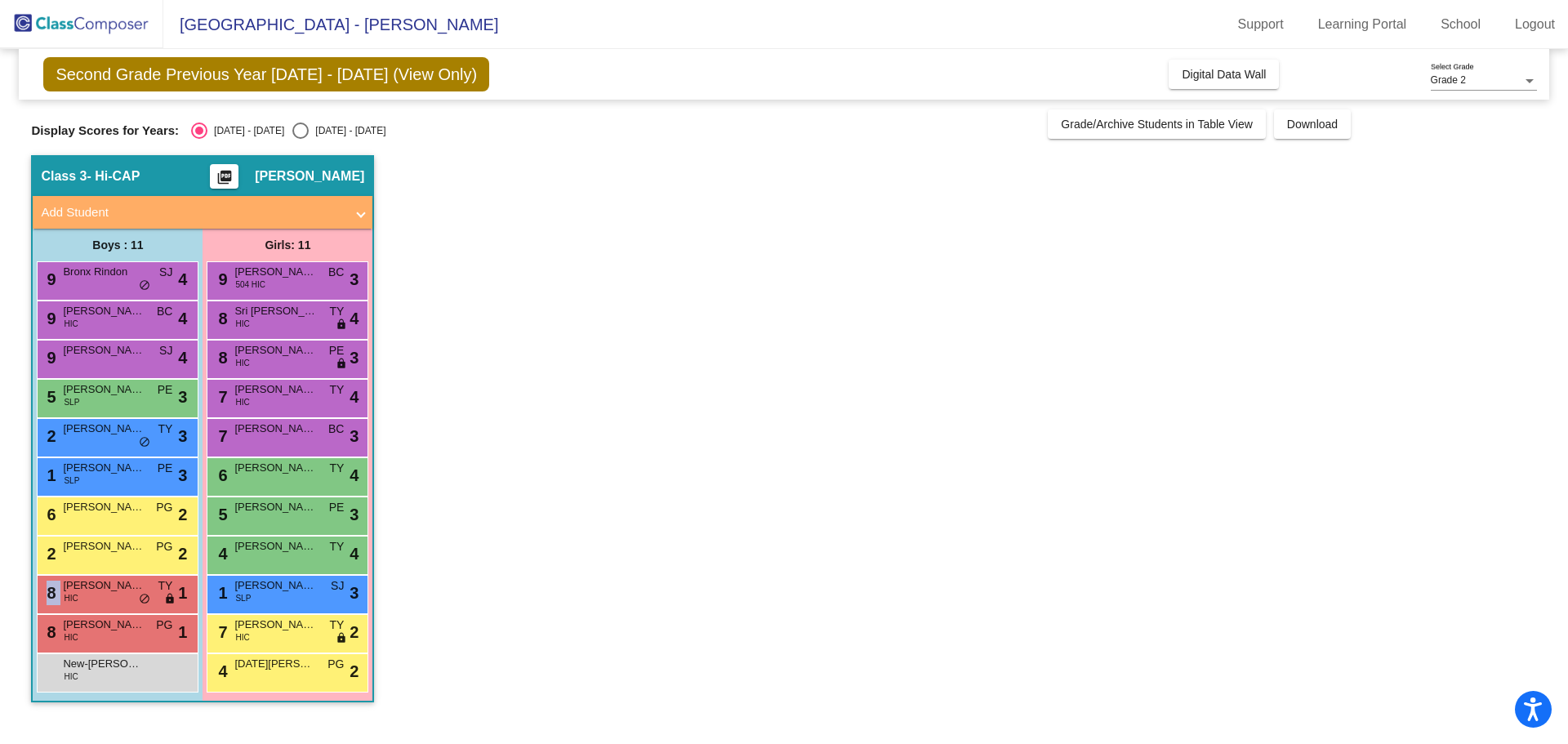
click at [108, 595] on div "8 Benjamin Walters HIC TY lock do_not_disturb_alt 1" at bounding box center [116, 592] width 156 height 33
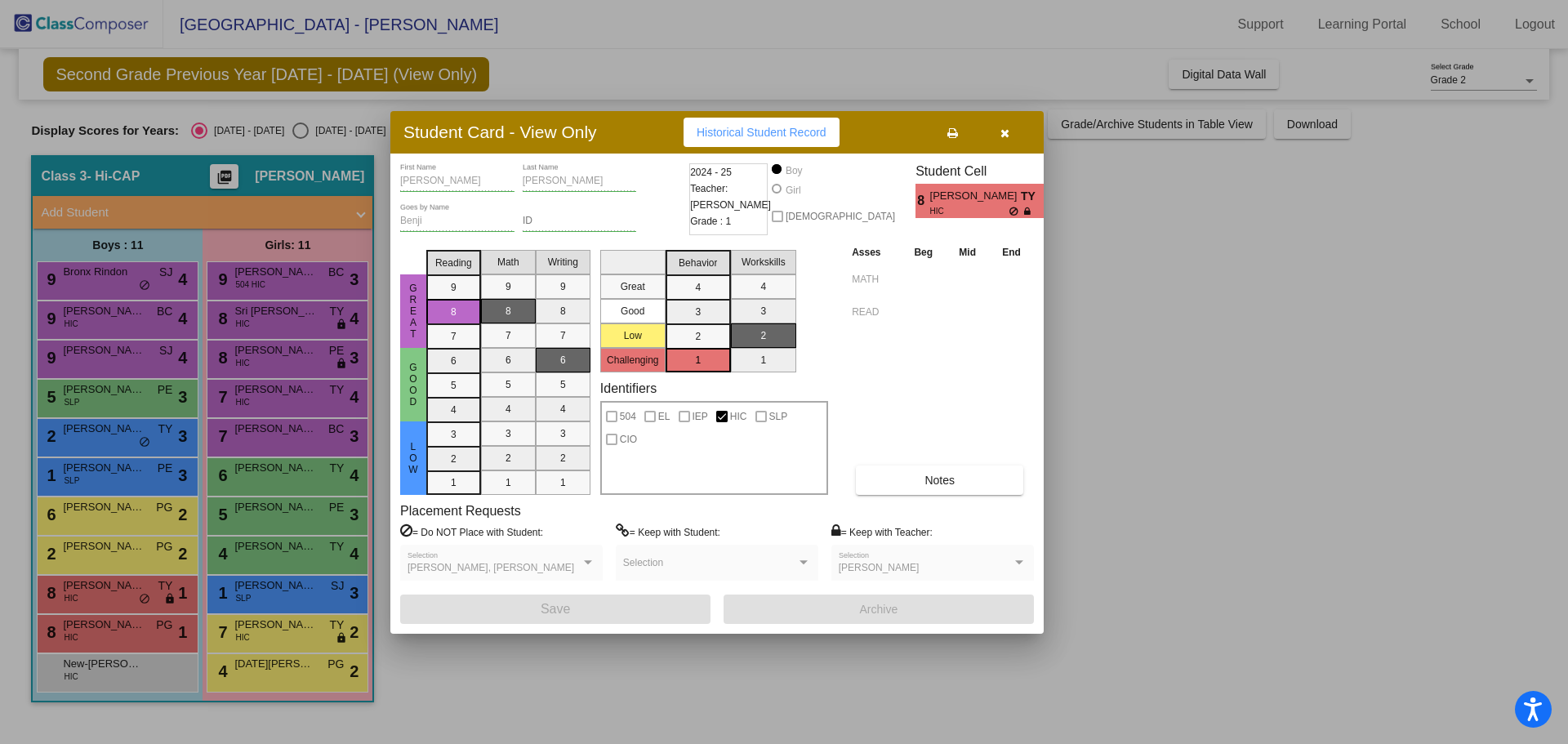
click at [116, 549] on div at bounding box center [784, 372] width 1568 height 744
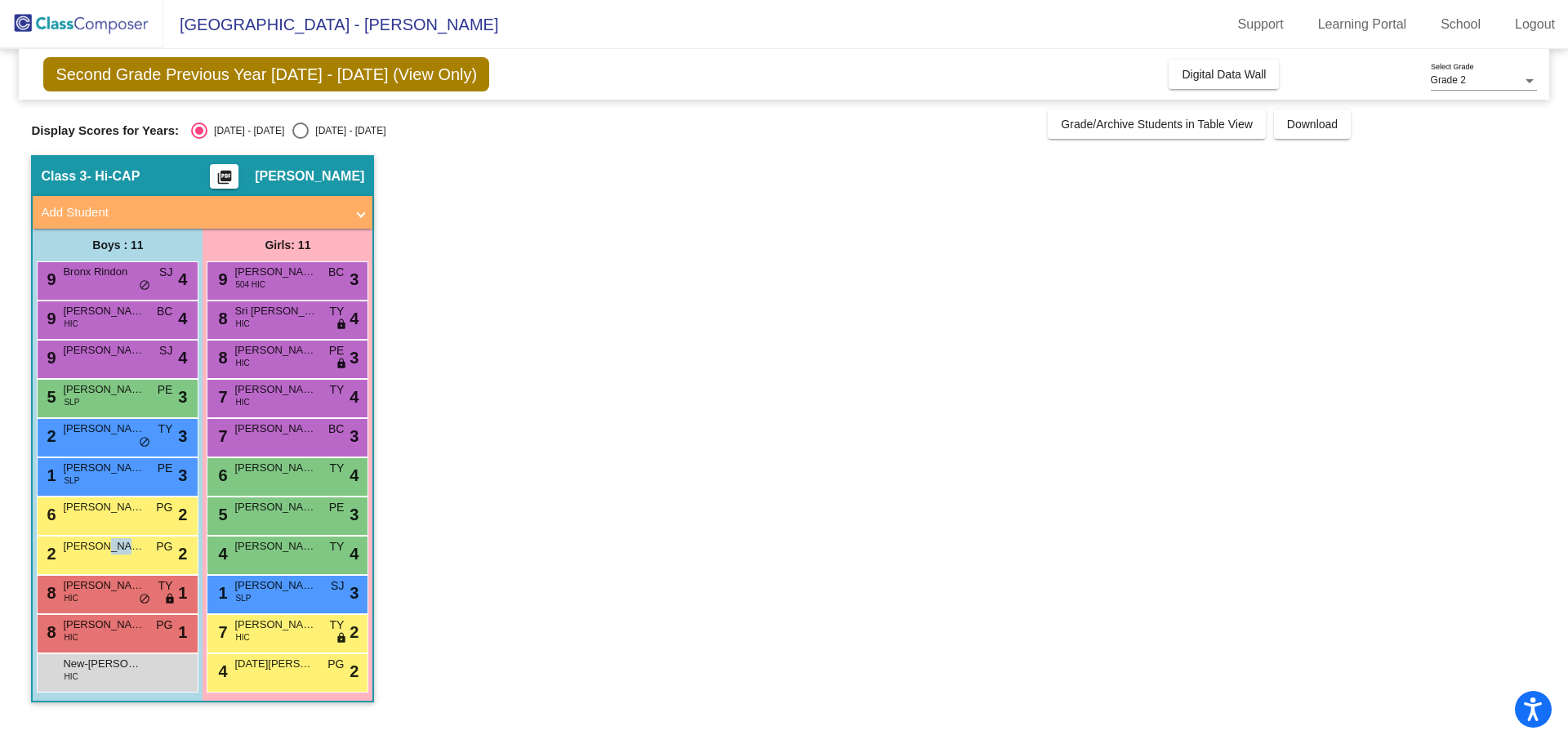
click at [116, 549] on span "[PERSON_NAME]" at bounding box center [104, 547] width 81 height 17
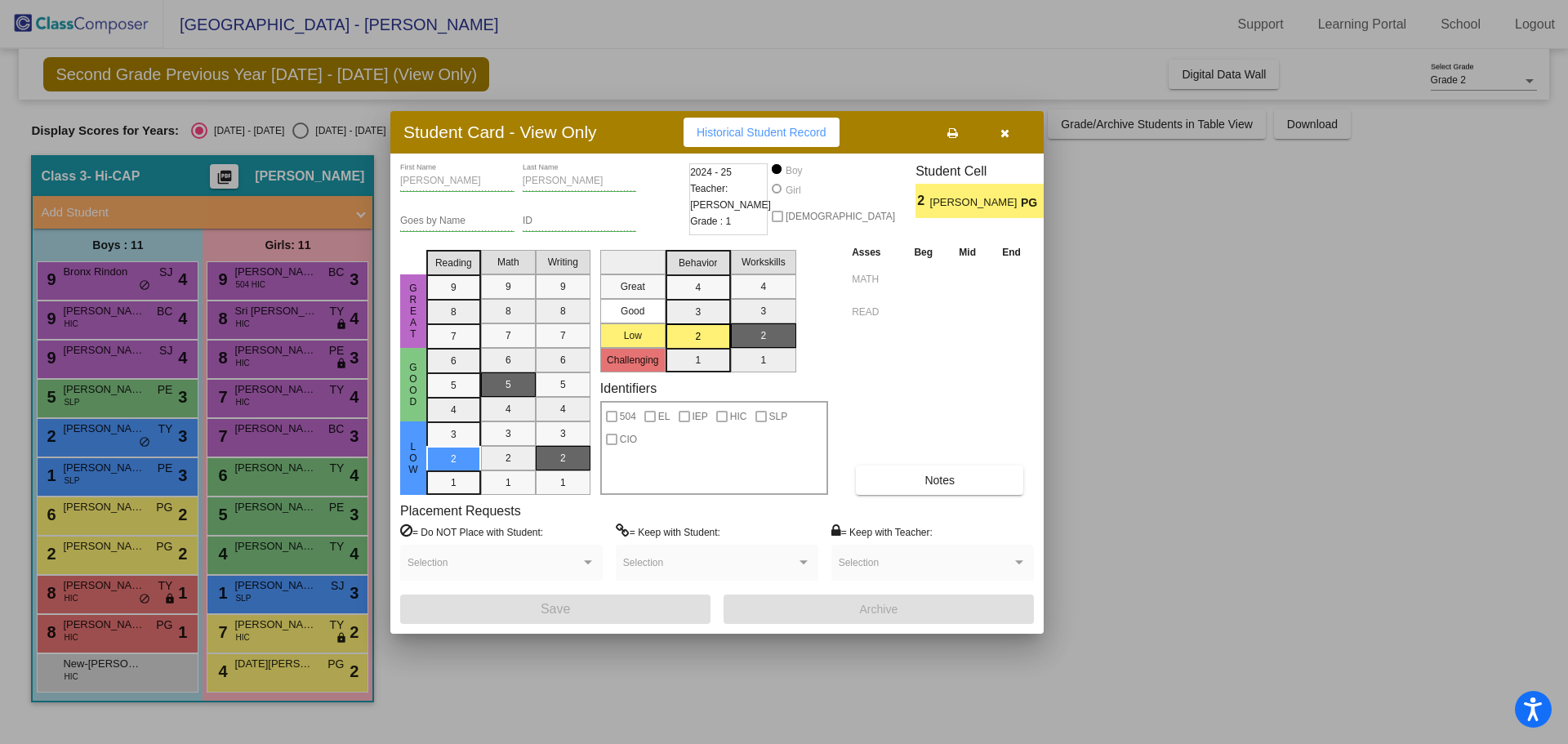
click at [130, 518] on div at bounding box center [784, 372] width 1568 height 744
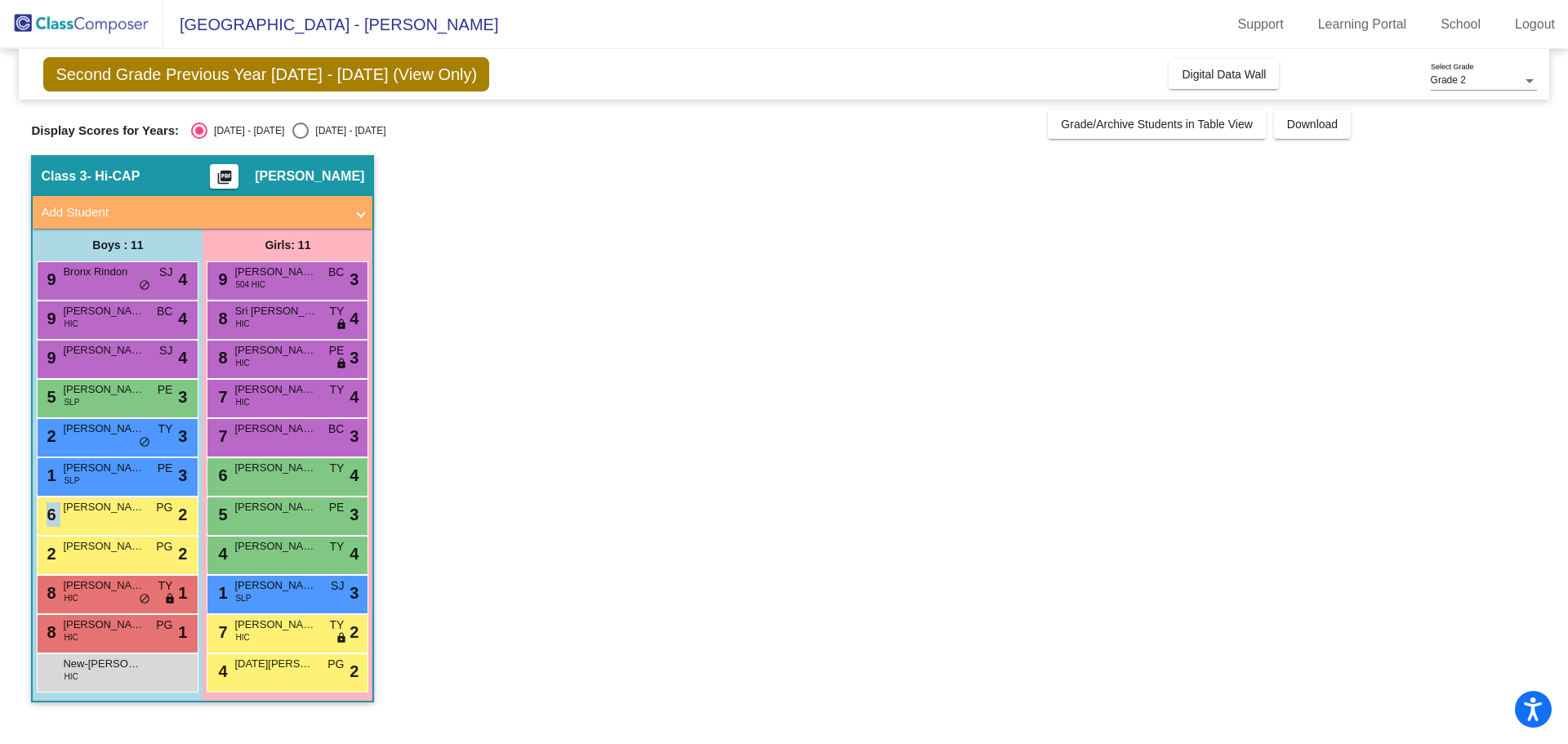
click at [130, 518] on div "6 [PERSON_NAME] PG lock do_not_disturb_alt 2" at bounding box center [116, 515] width 156 height 33
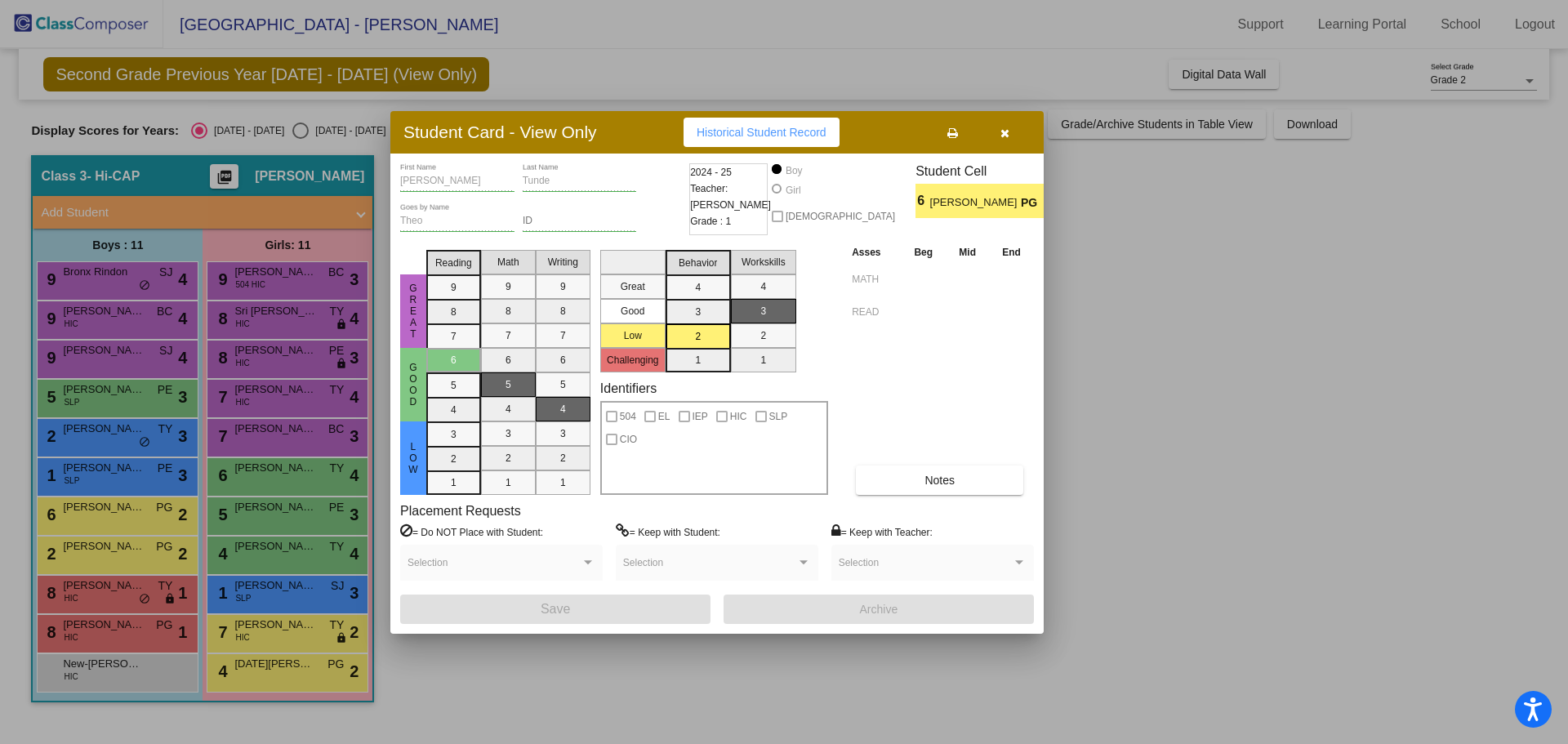
click at [142, 477] on div at bounding box center [784, 372] width 1568 height 744
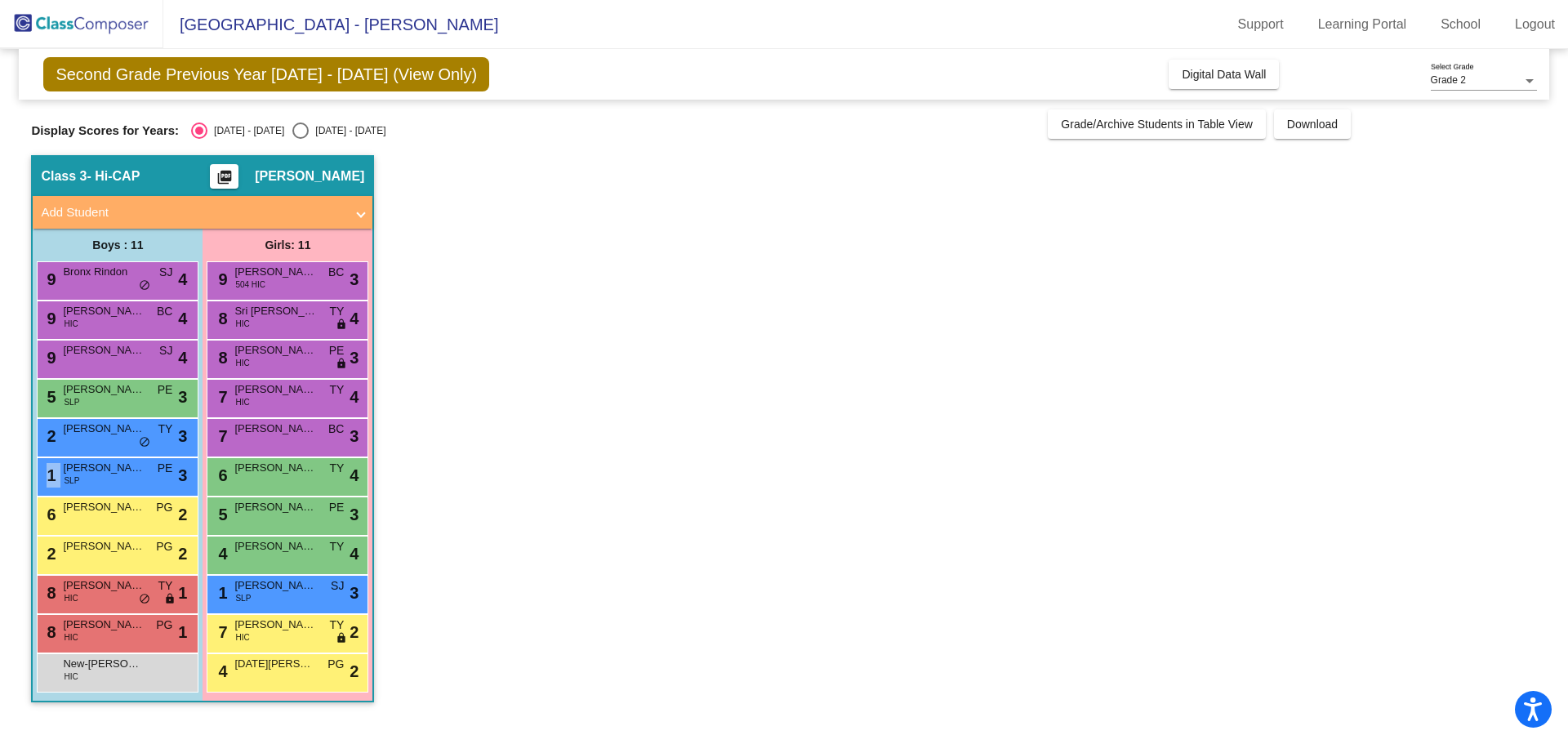
click at [142, 477] on div "1 Lucas Crisostomo SLP PE lock do_not_disturb_alt 3" at bounding box center [116, 475] width 156 height 33
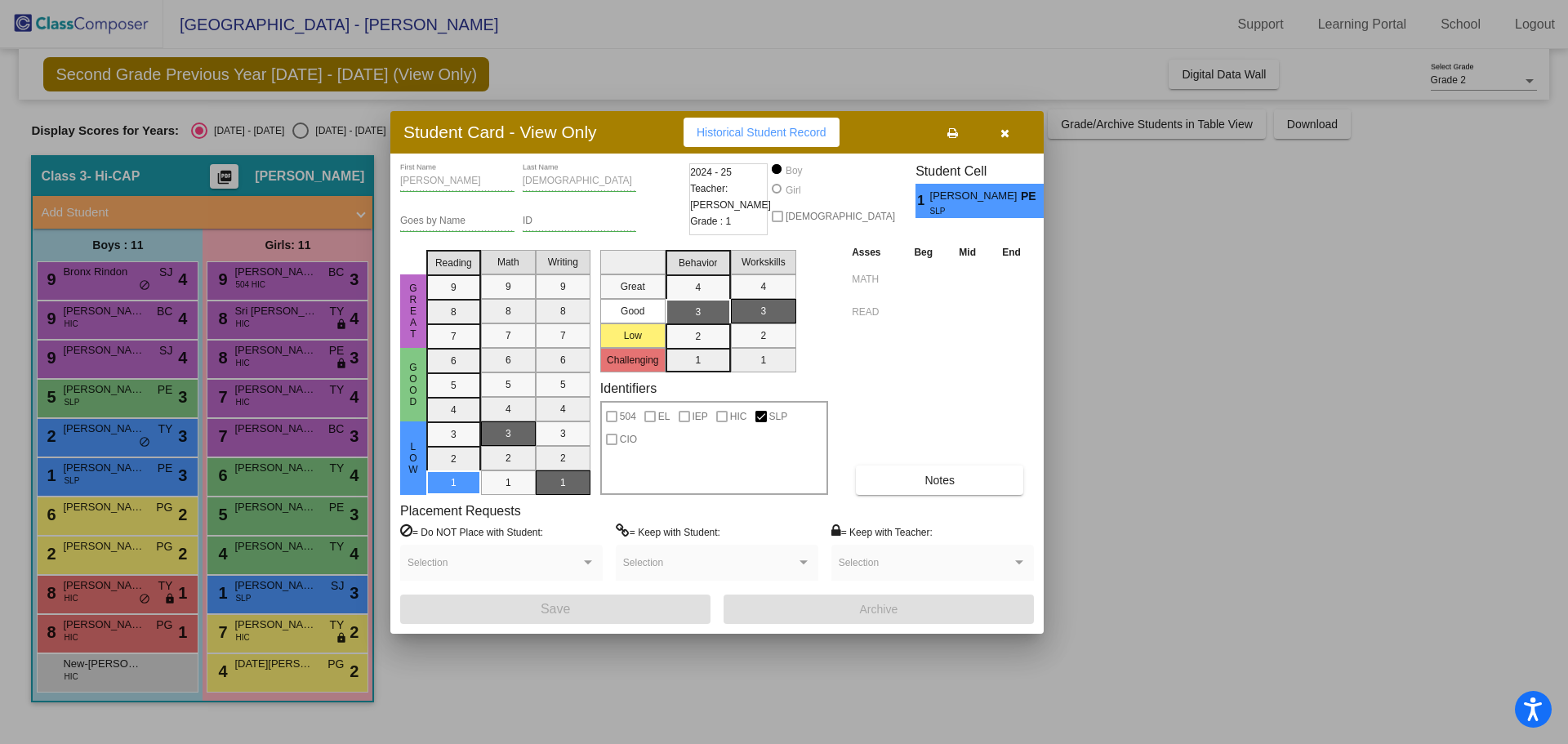
click at [120, 435] on div at bounding box center [784, 372] width 1568 height 744
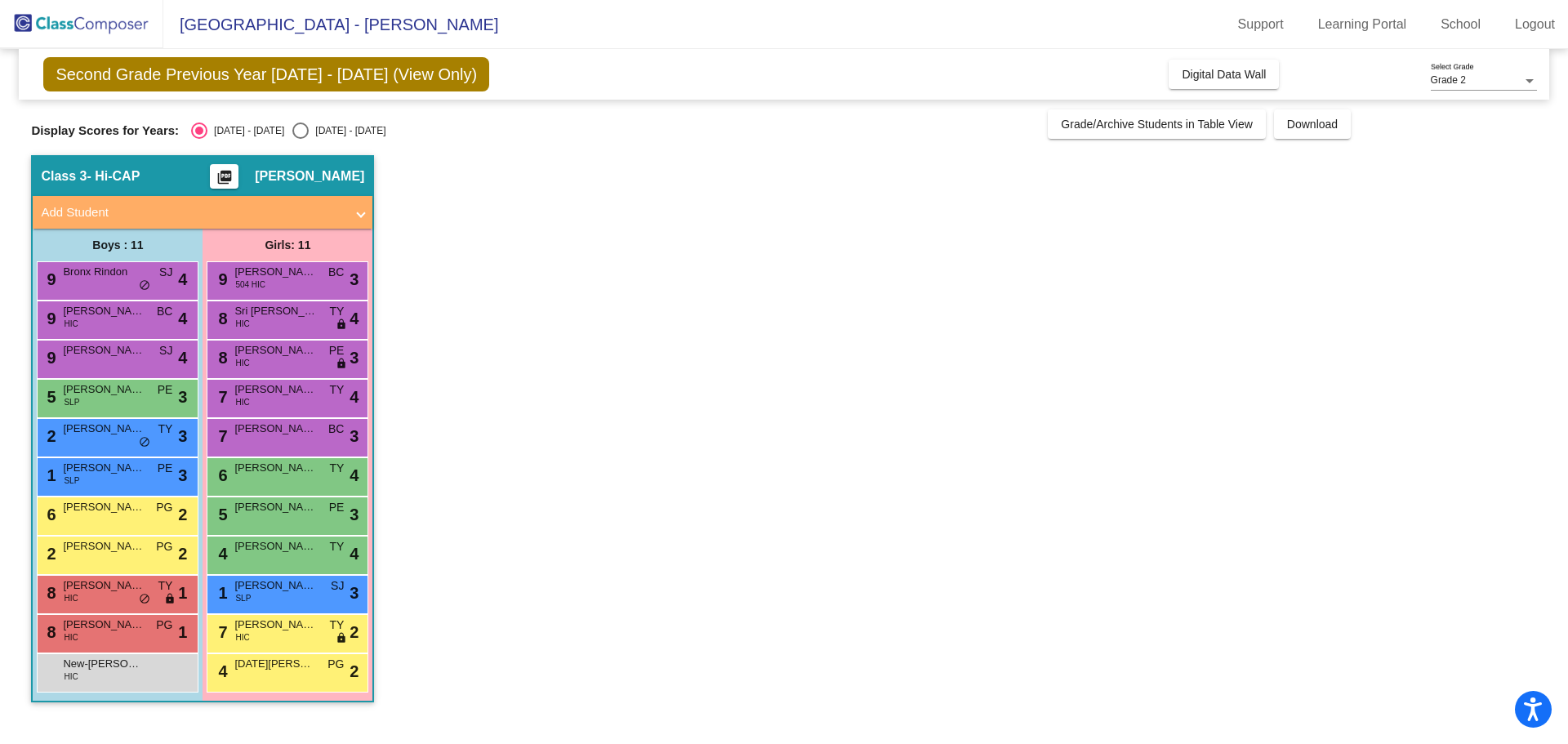
click at [120, 435] on span "[PERSON_NAME]" at bounding box center [104, 429] width 81 height 17
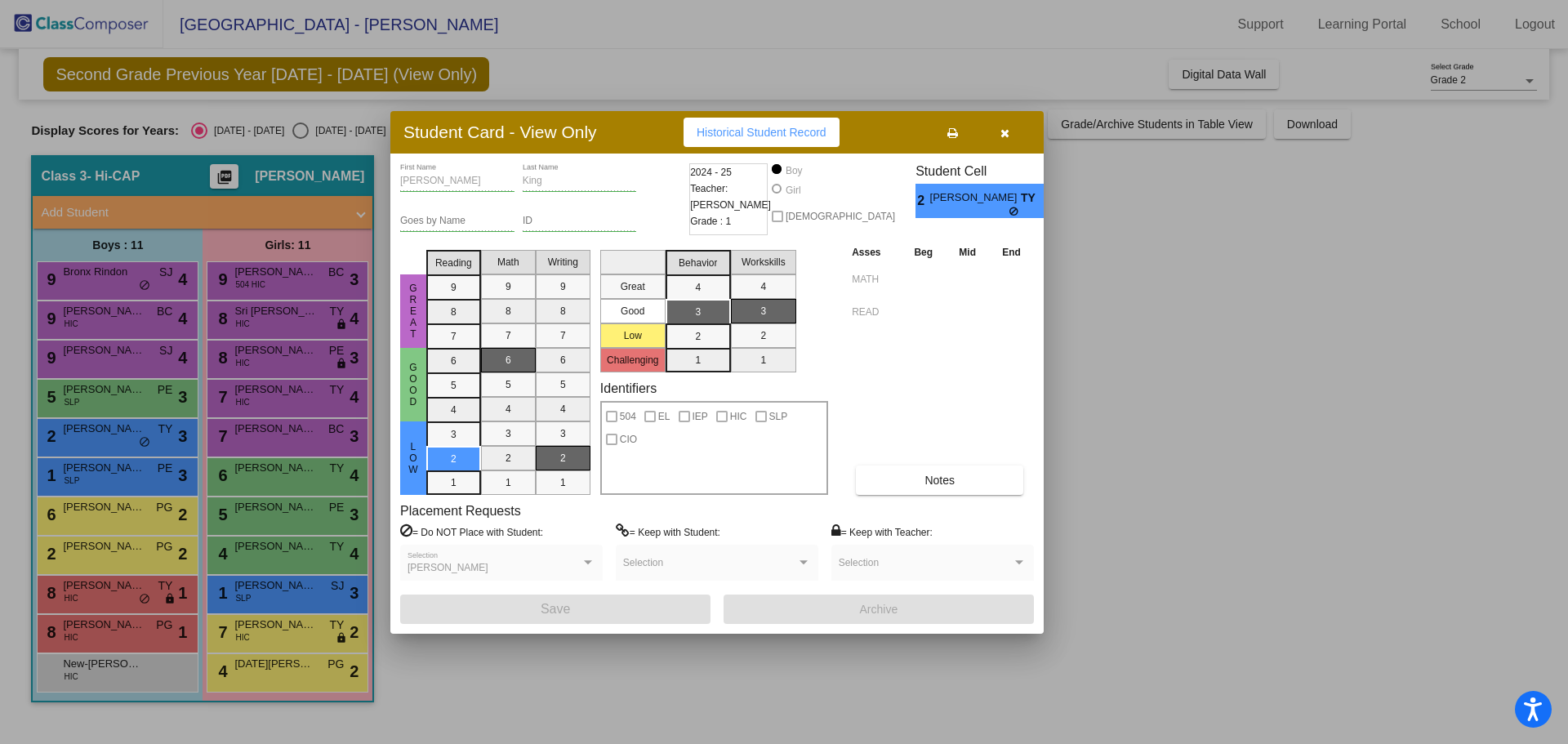
click at [133, 395] on div at bounding box center [784, 372] width 1568 height 744
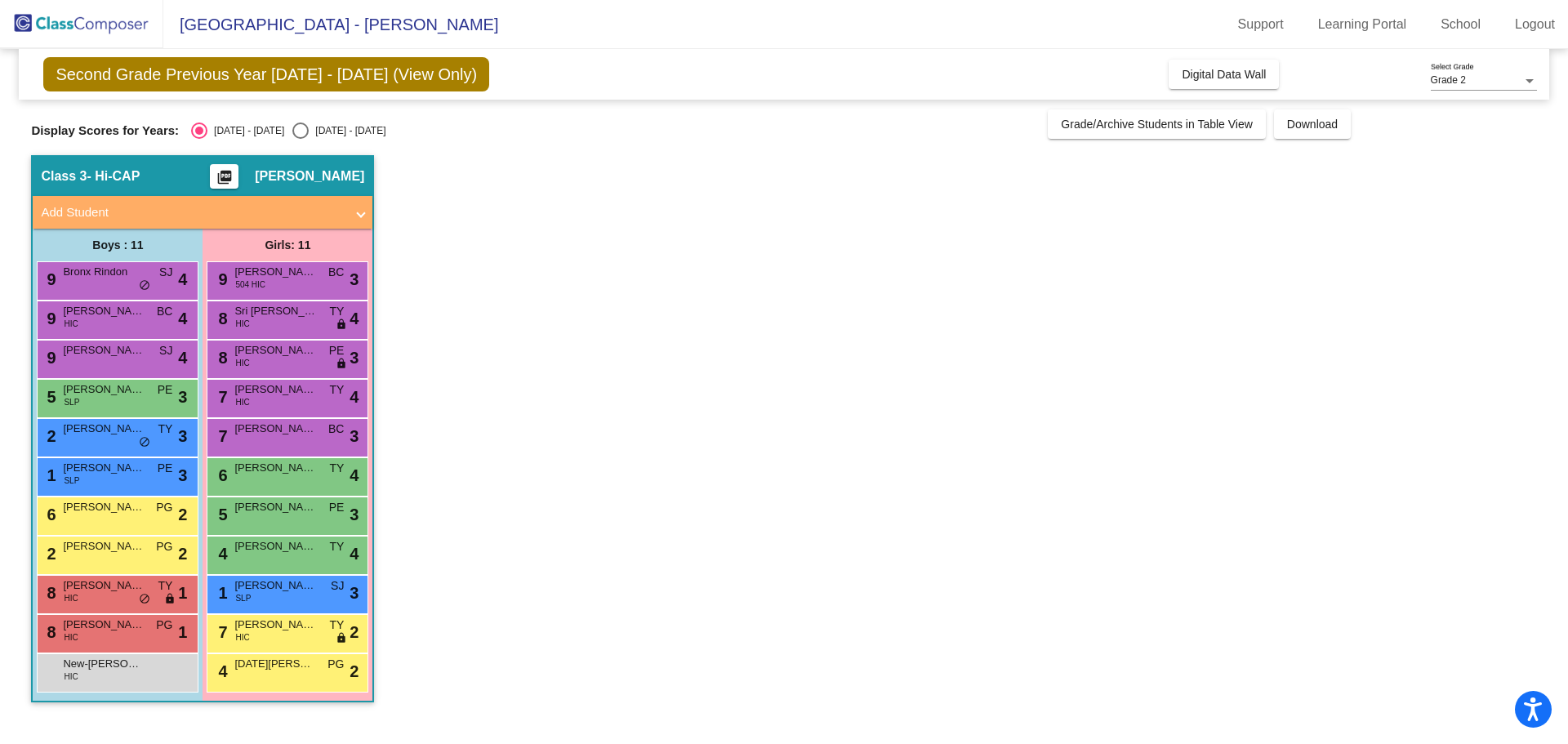
click at [133, 395] on span "[PERSON_NAME]" at bounding box center [104, 390] width 81 height 17
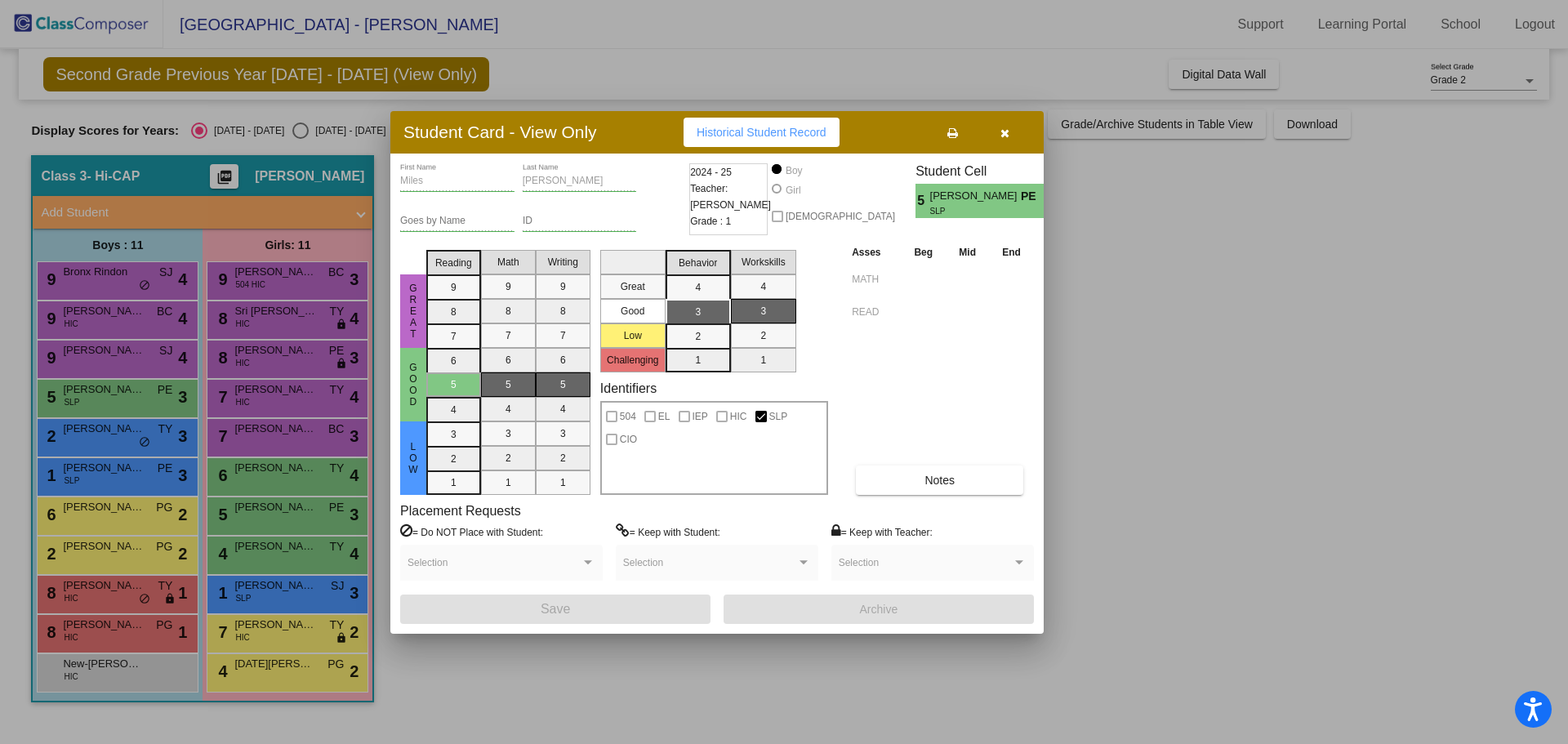
click at [138, 353] on div at bounding box center [784, 372] width 1568 height 744
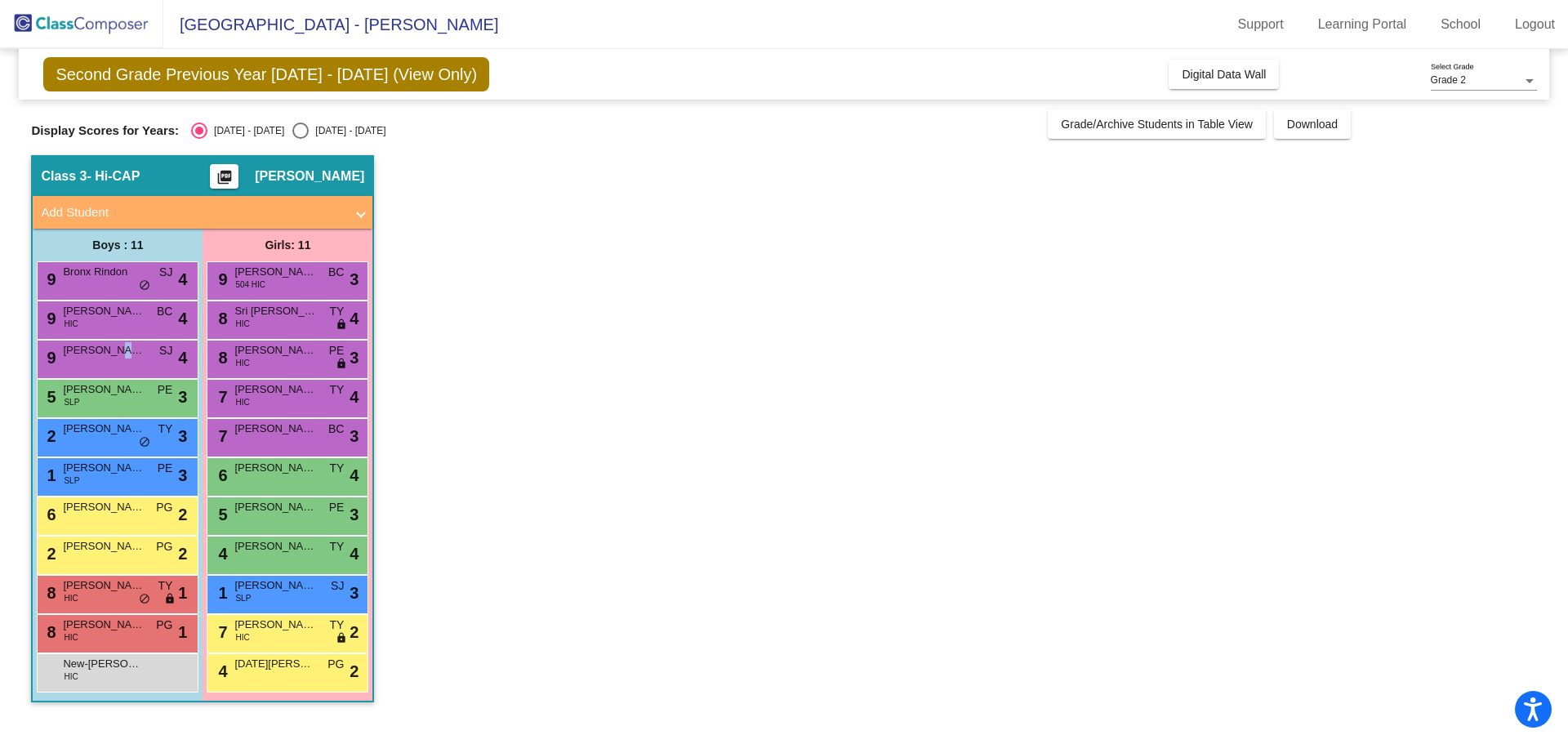
click at [138, 353] on span "[PERSON_NAME] [PERSON_NAME]" at bounding box center [104, 351] width 81 height 17
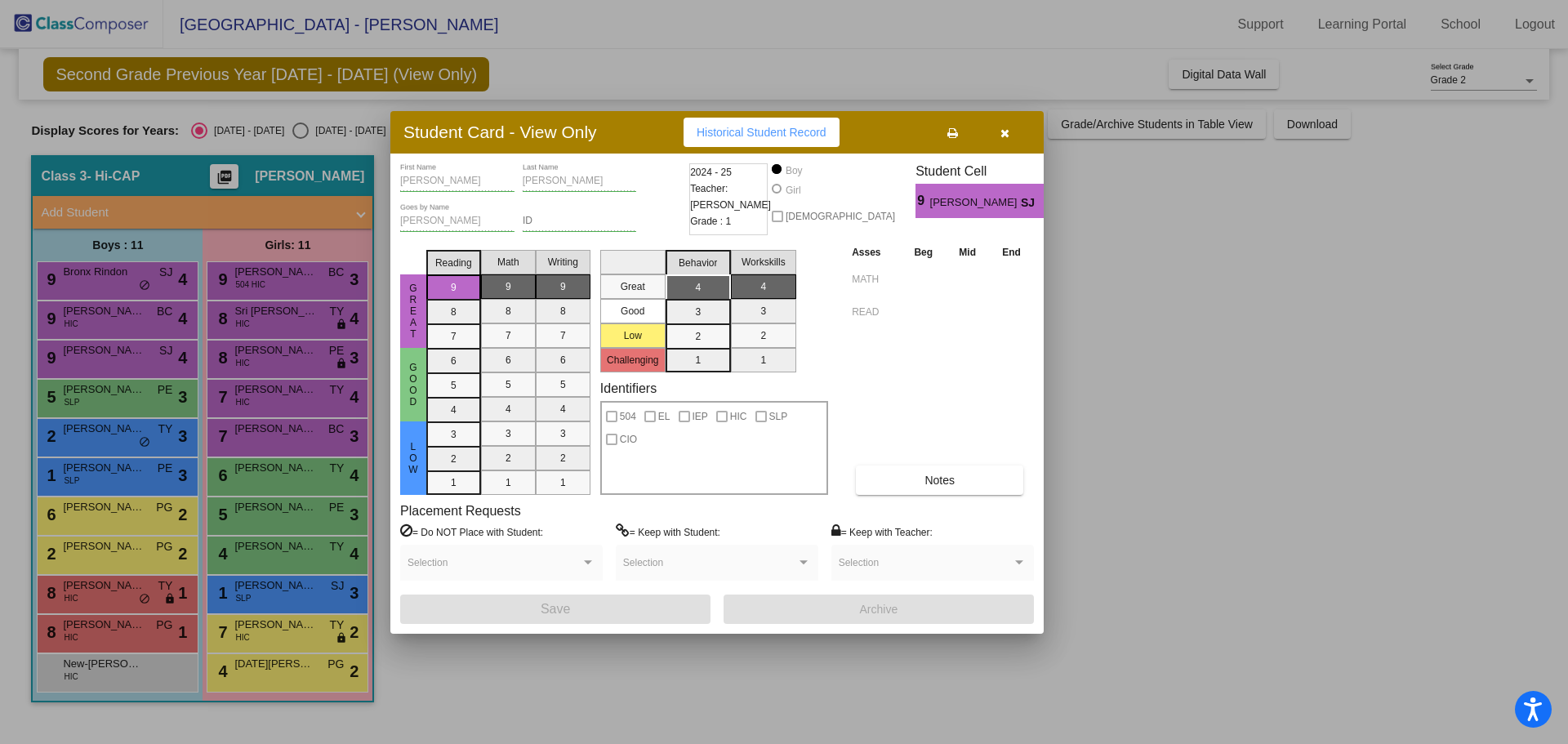
click at [137, 316] on div at bounding box center [784, 372] width 1568 height 744
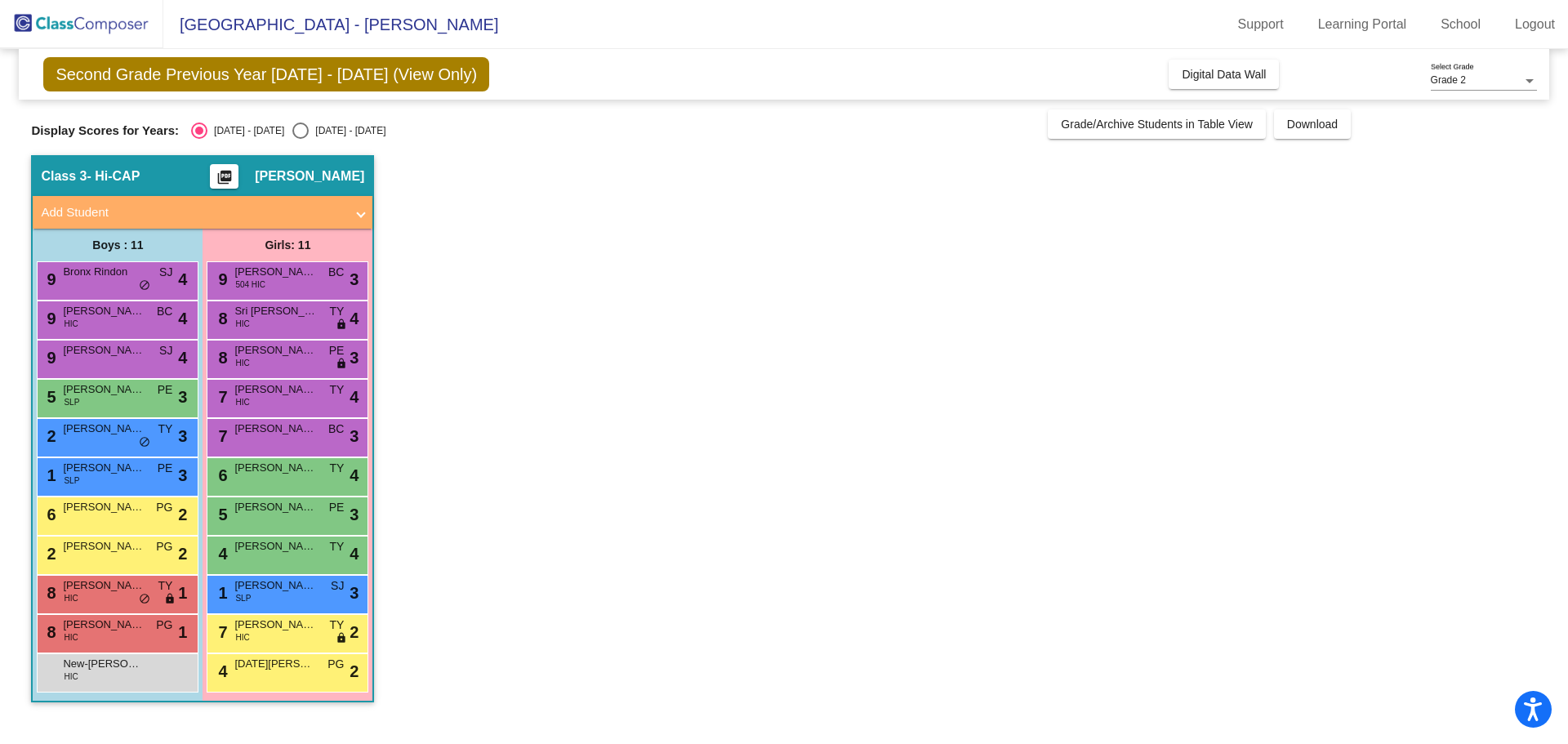
click at [137, 316] on span "[PERSON_NAME]" at bounding box center [104, 311] width 81 height 17
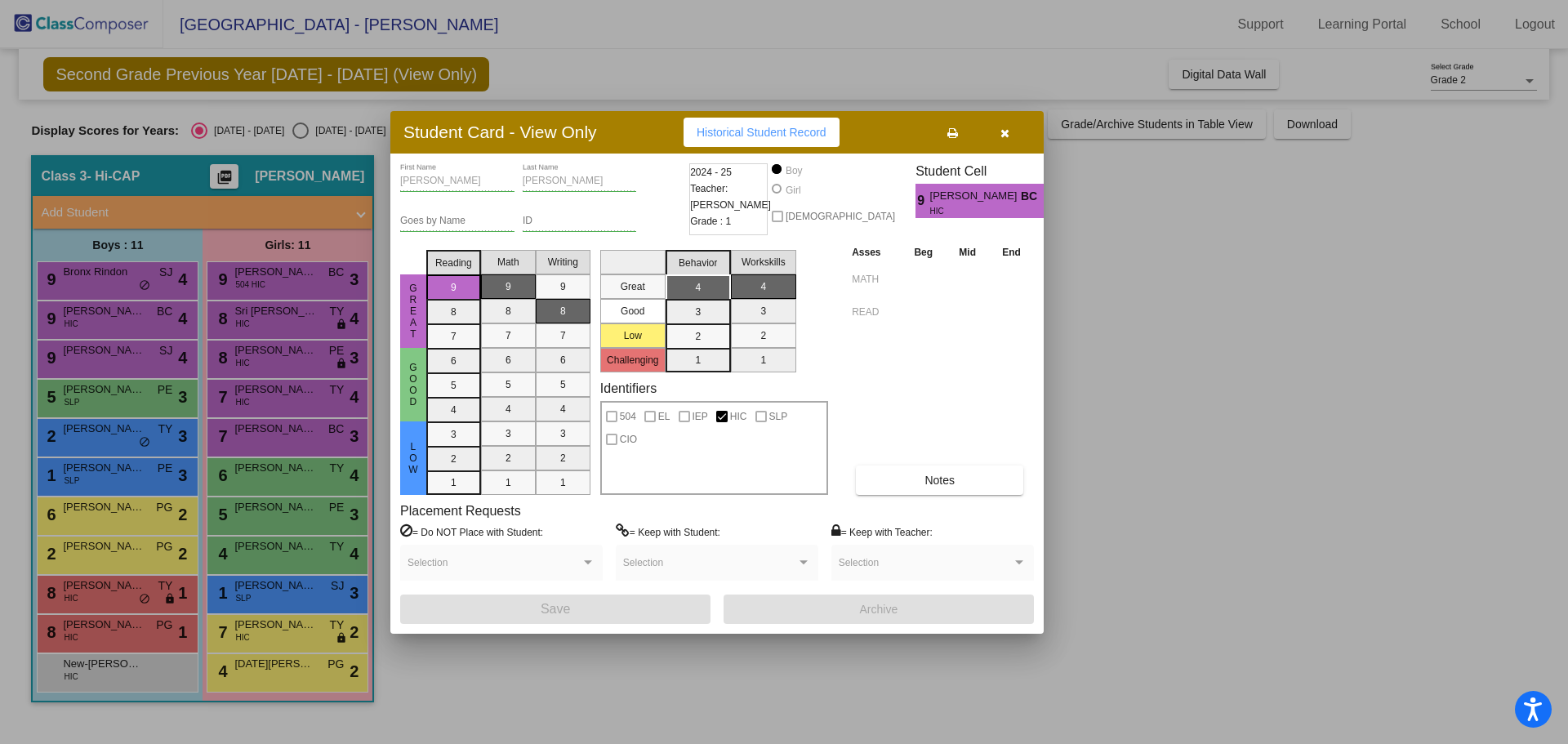
click at [119, 281] on div at bounding box center [784, 372] width 1568 height 744
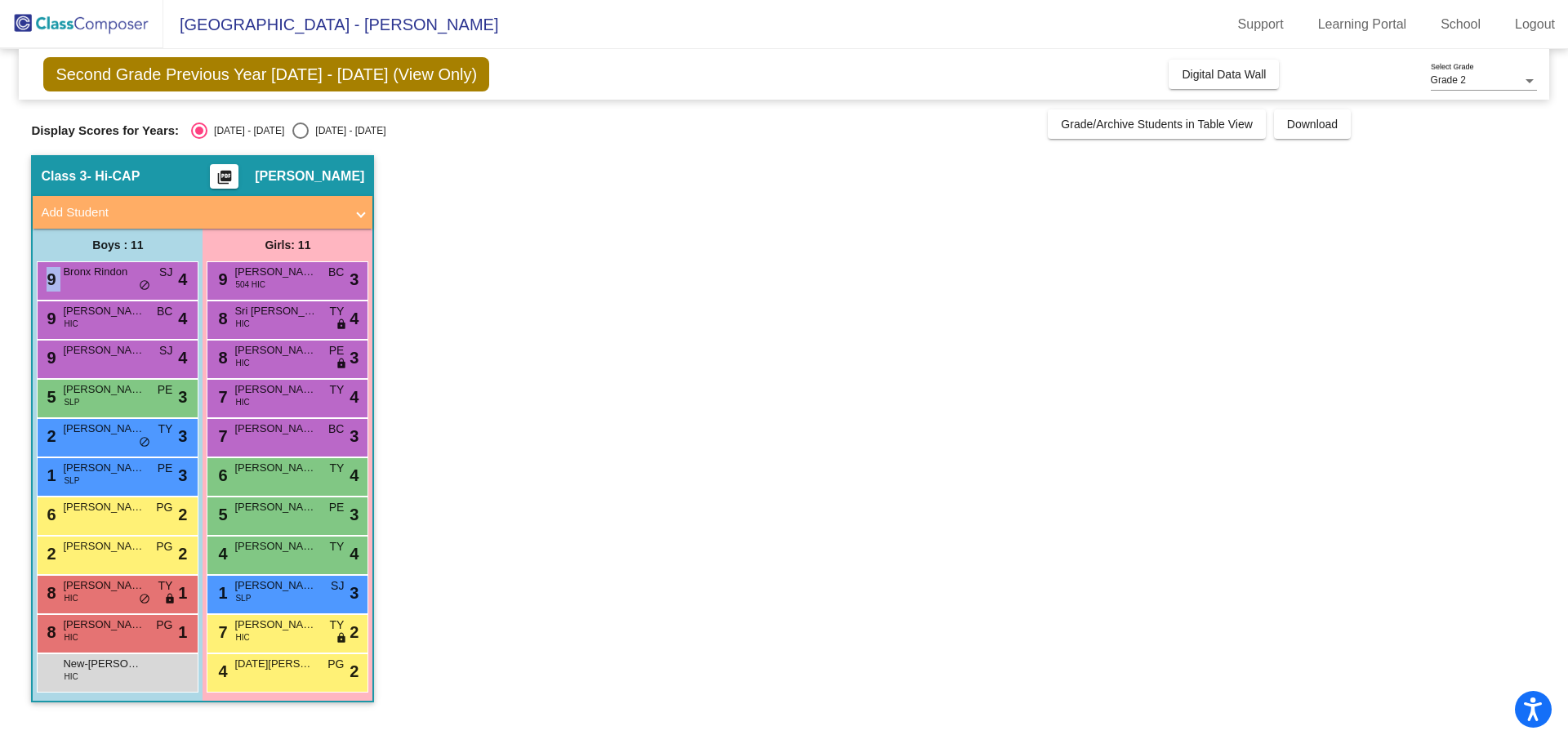
click at [119, 281] on div "9 Bronx Rindon SJ lock do_not_disturb_alt 4" at bounding box center [116, 279] width 156 height 33
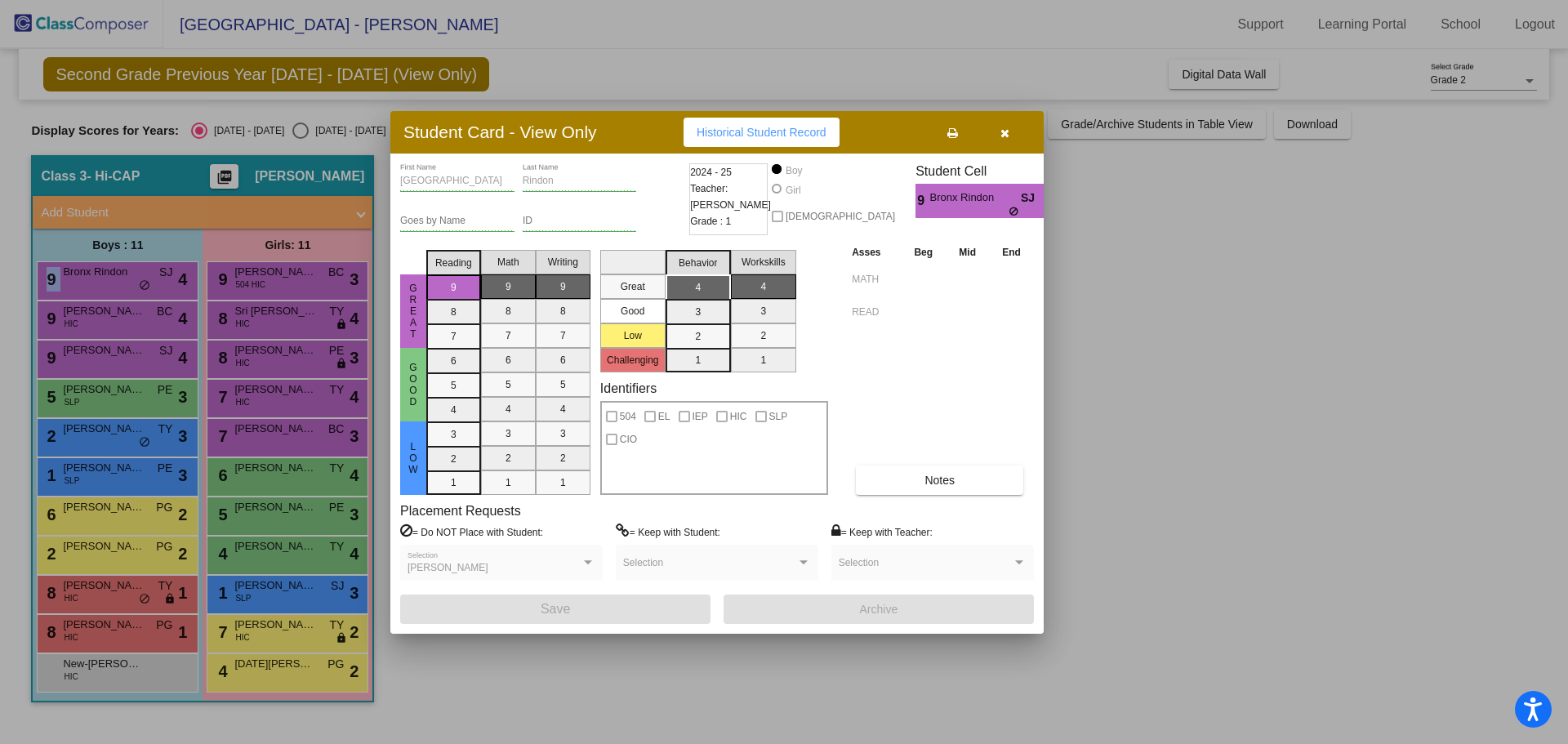
click at [1006, 128] on icon "button" at bounding box center [1005, 133] width 9 height 11
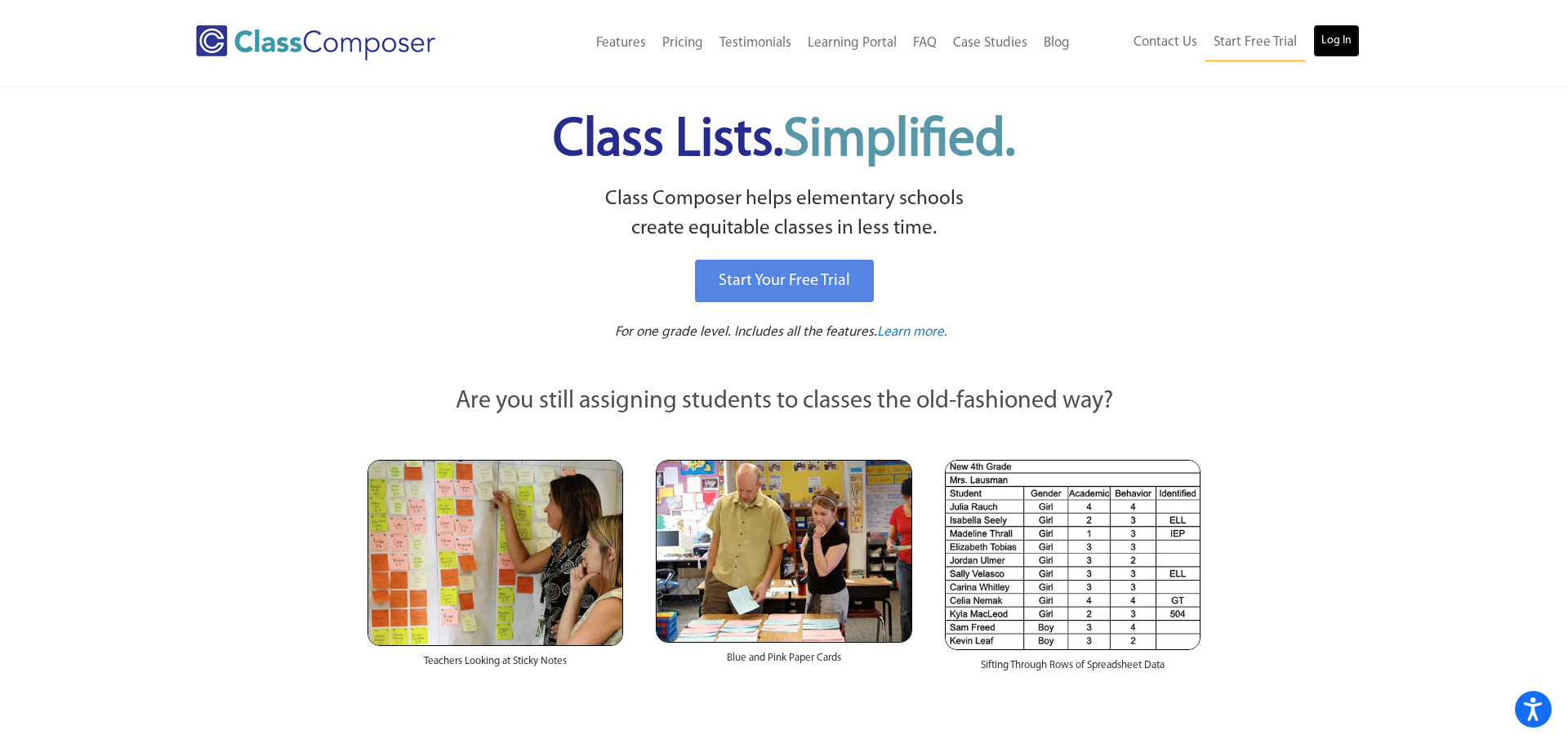
click at [1330, 43] on link "Log In" at bounding box center [1336, 40] width 46 height 32
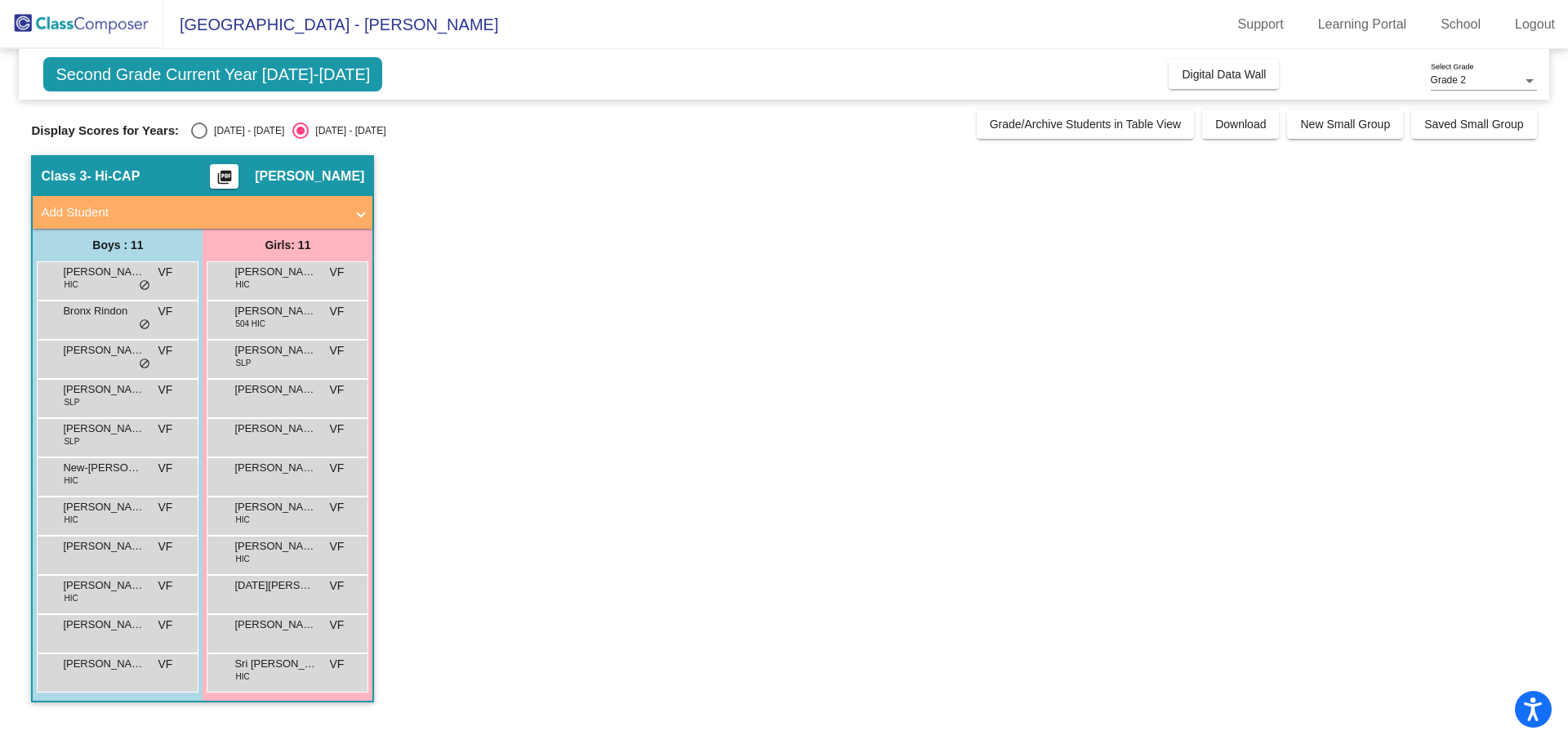
click at [191, 129] on div "Select an option" at bounding box center [200, 130] width 17 height 17
click at [198, 139] on input "[DATE] - [DATE]" at bounding box center [198, 139] width 1 height 1
radio input "true"
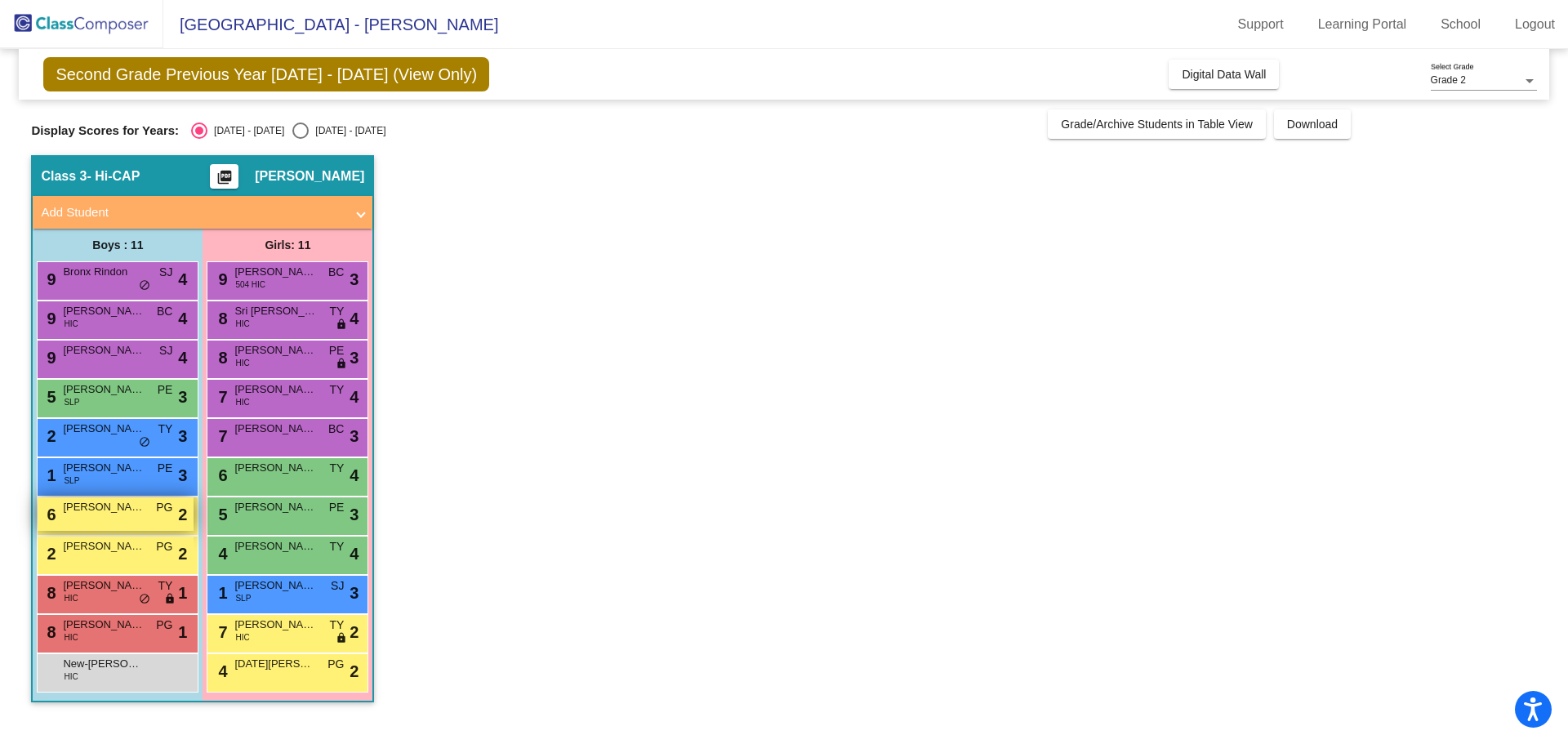
click at [93, 518] on div "6 [PERSON_NAME] PG lock do_not_disturb_alt 2" at bounding box center [116, 515] width 156 height 33
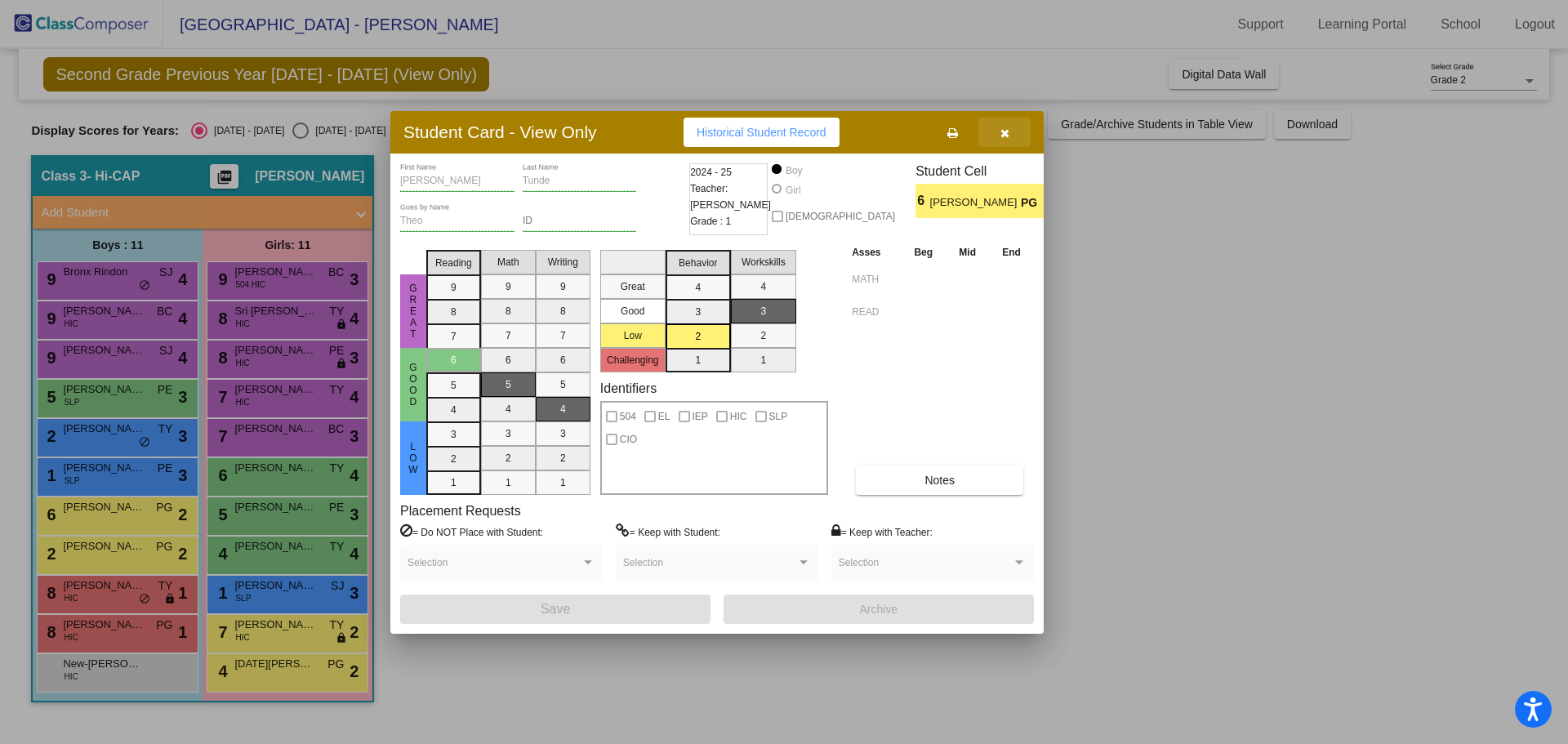
click at [1002, 134] on icon "button" at bounding box center [1005, 133] width 9 height 11
